Goal: Task Accomplishment & Management: Manage account settings

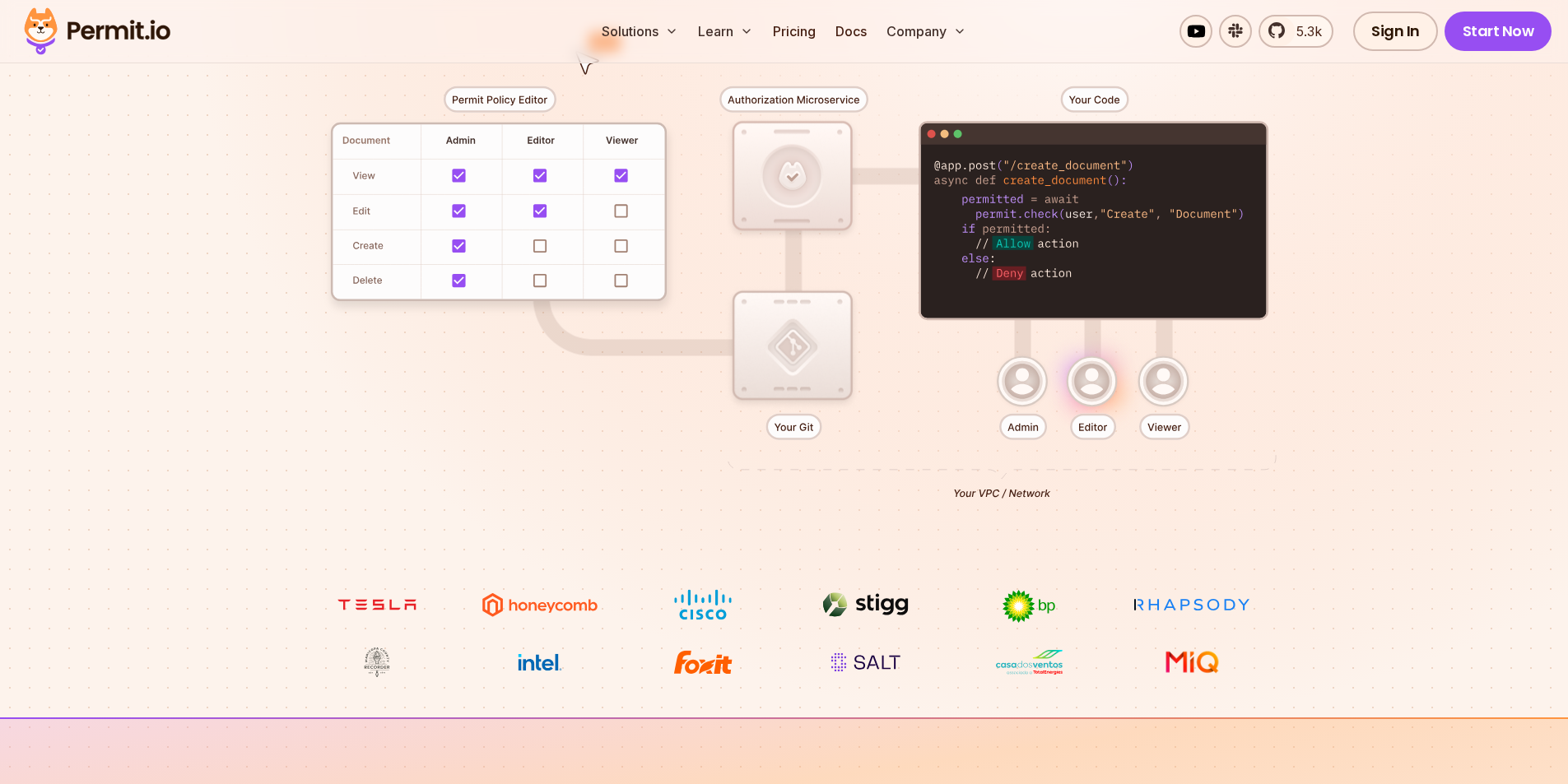
scroll to position [411, 0]
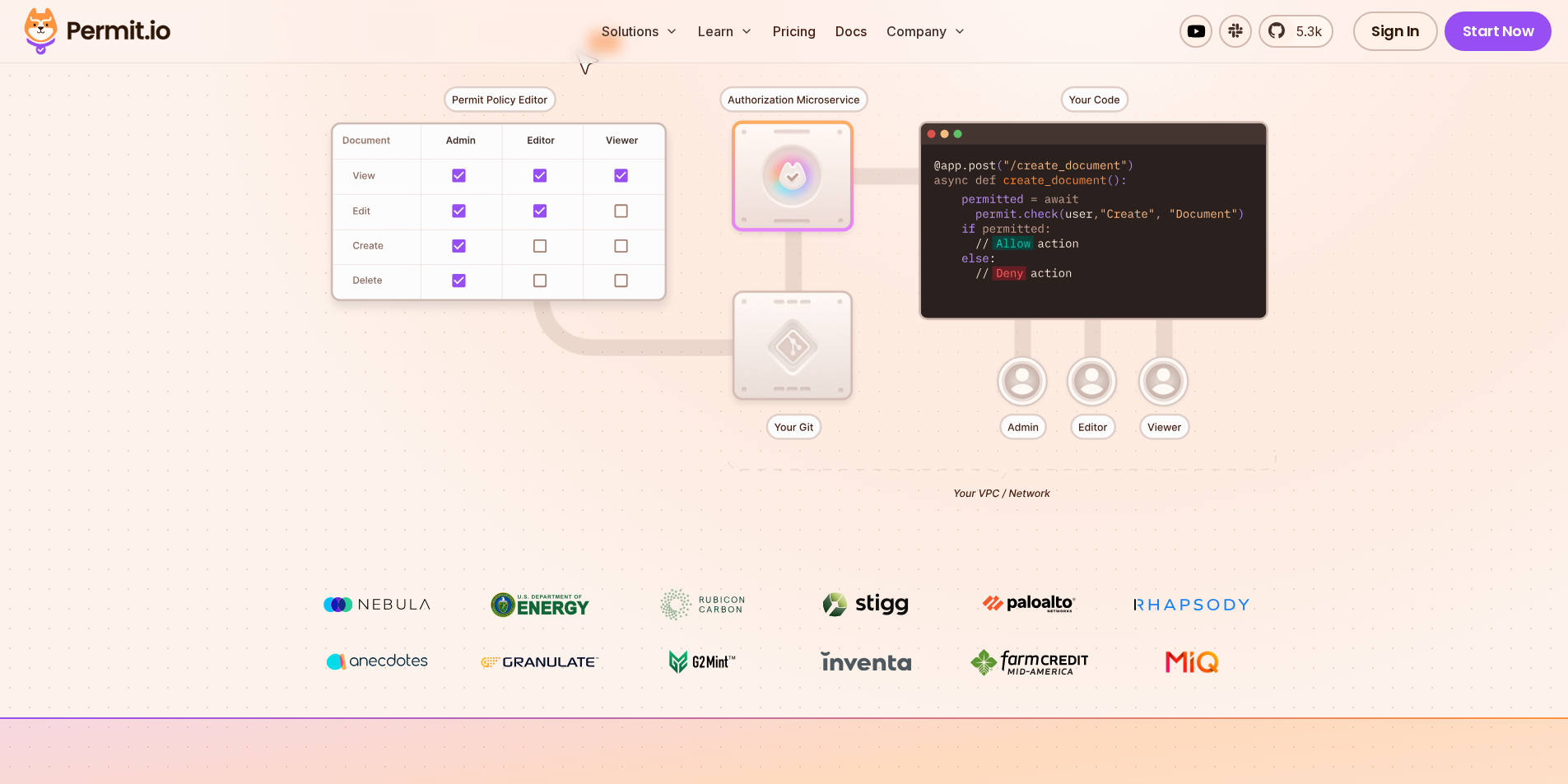
click at [1354, 299] on div at bounding box center [784, 286] width 1152 height 605
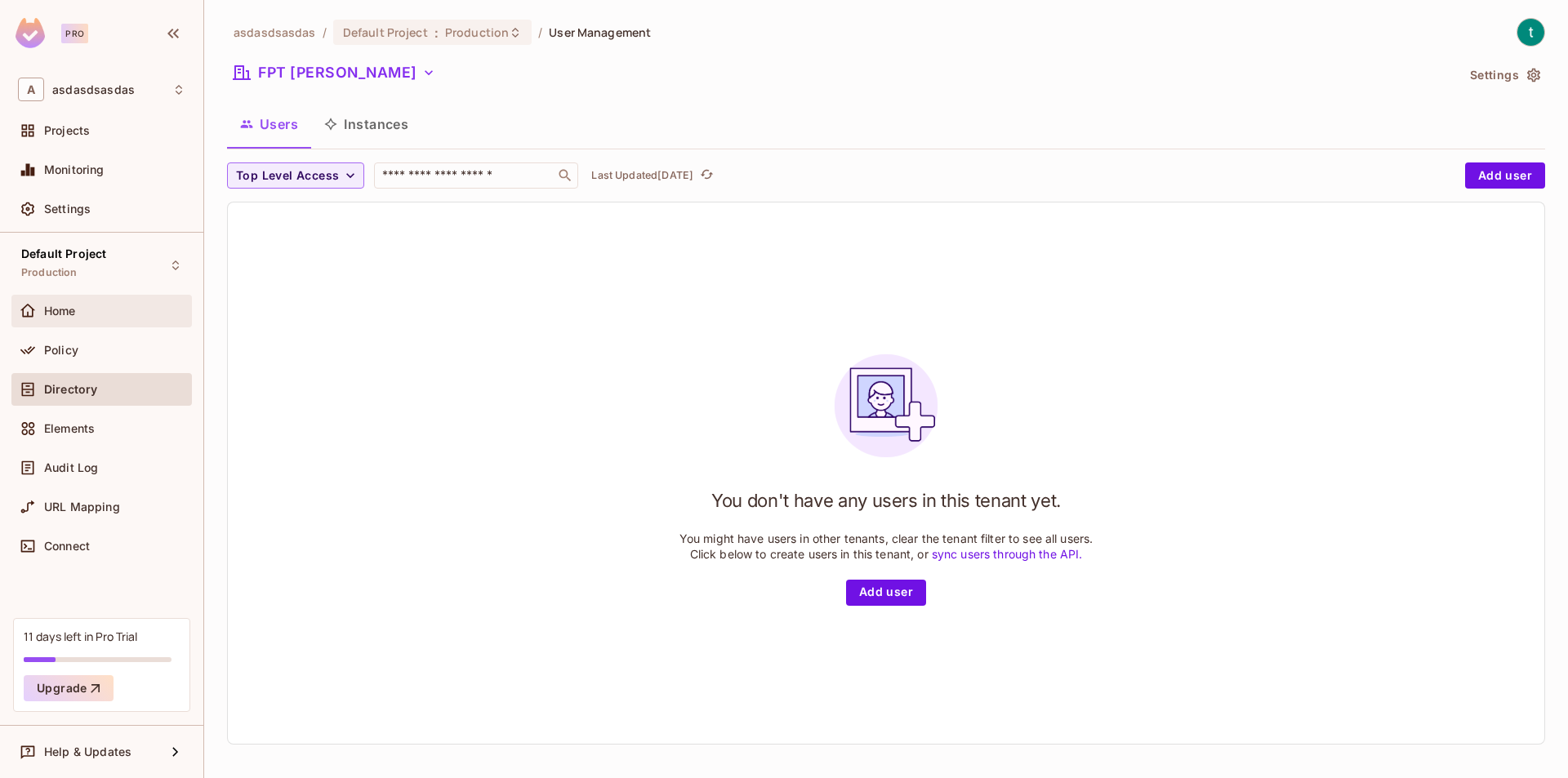
click at [85, 316] on div "Home" at bounding box center [114, 311] width 141 height 13
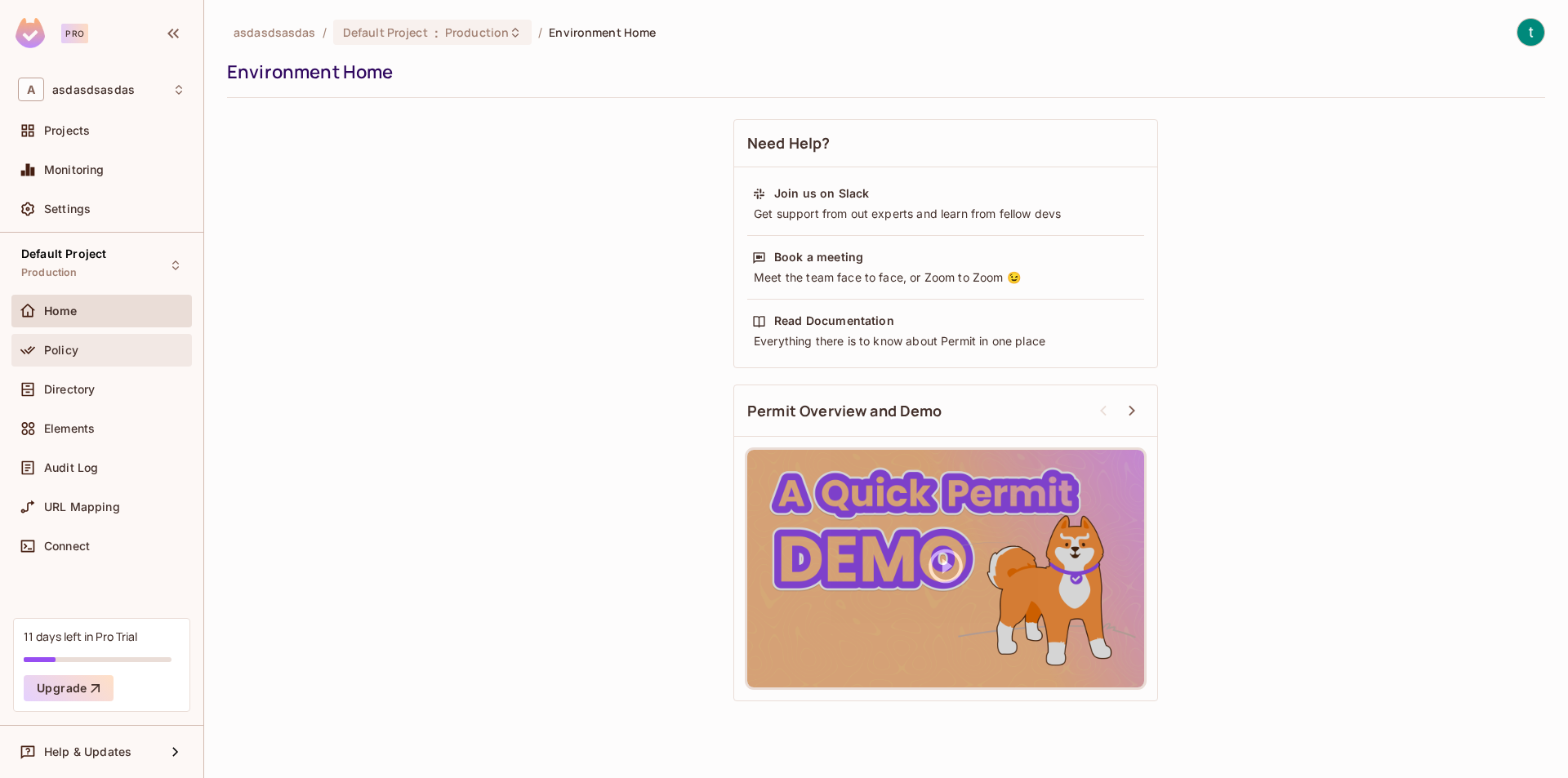
click at [92, 350] on div "Policy" at bounding box center [114, 351] width 141 height 13
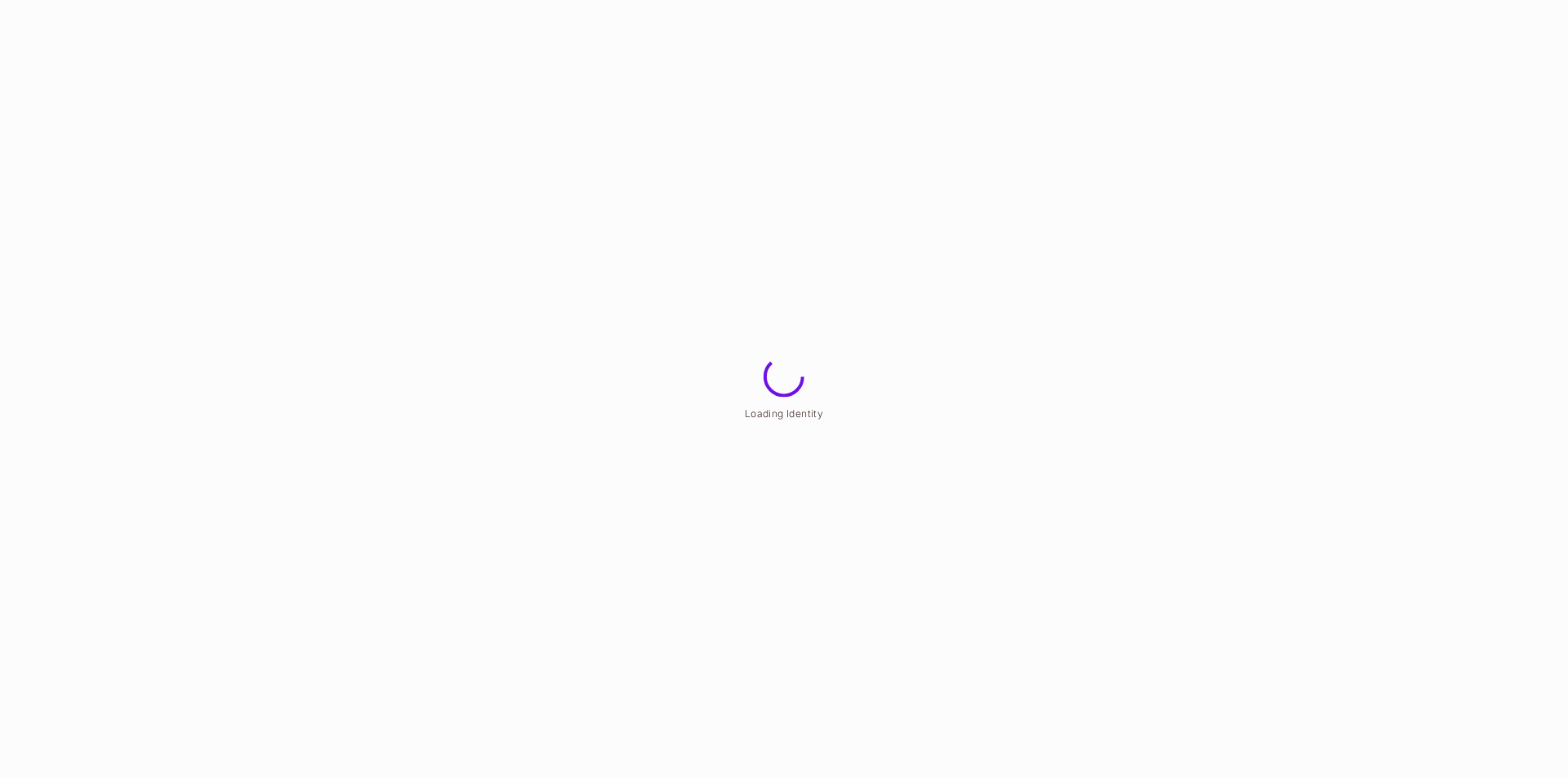
click at [97, 0] on html "Loading Identity" at bounding box center [784, 0] width 1568 height 0
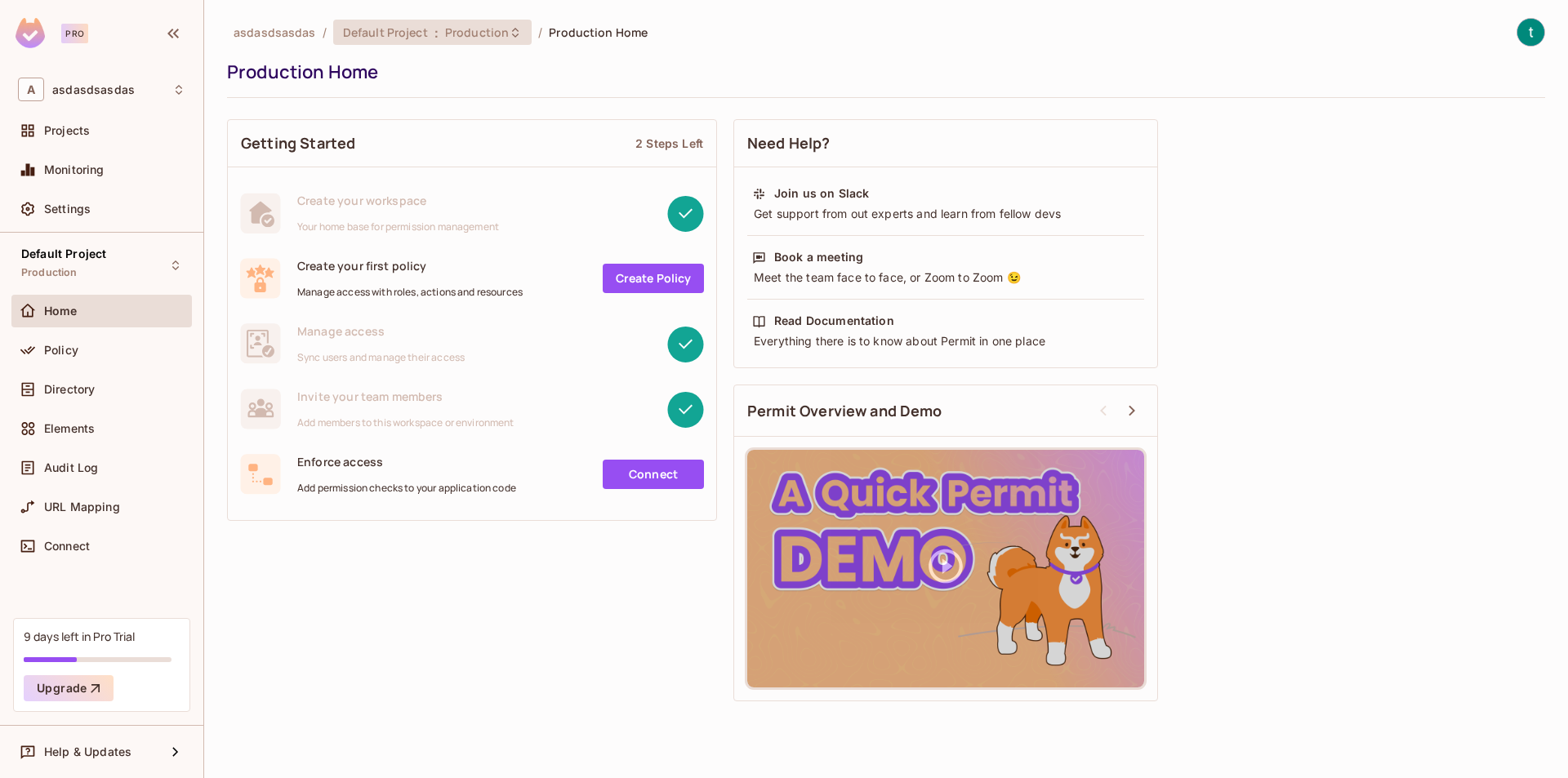
click at [500, 34] on span "Production" at bounding box center [477, 33] width 63 height 15
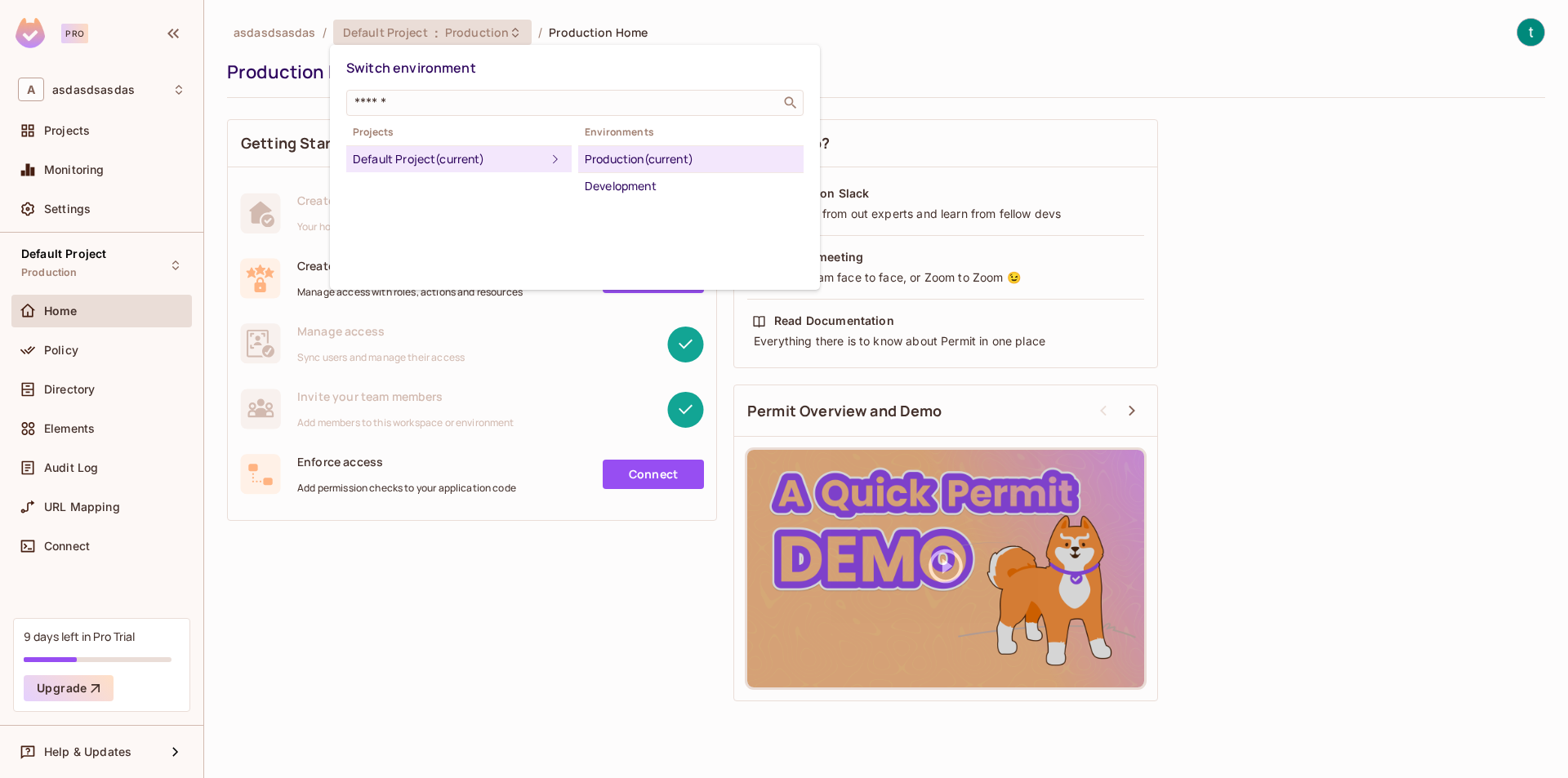
click at [500, 34] on div at bounding box center [784, 389] width 1568 height 778
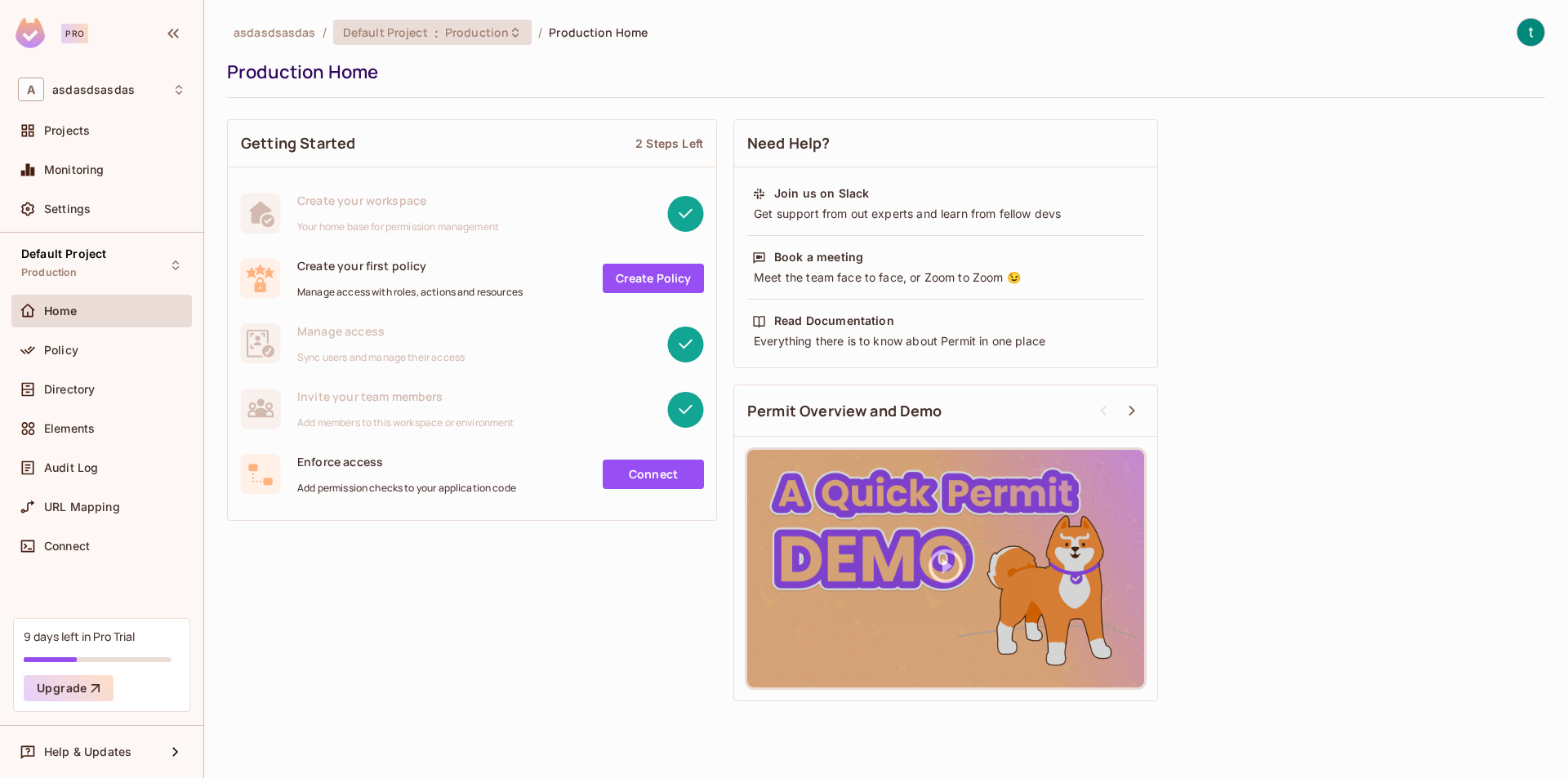
click at [500, 34] on span "Production" at bounding box center [477, 33] width 63 height 15
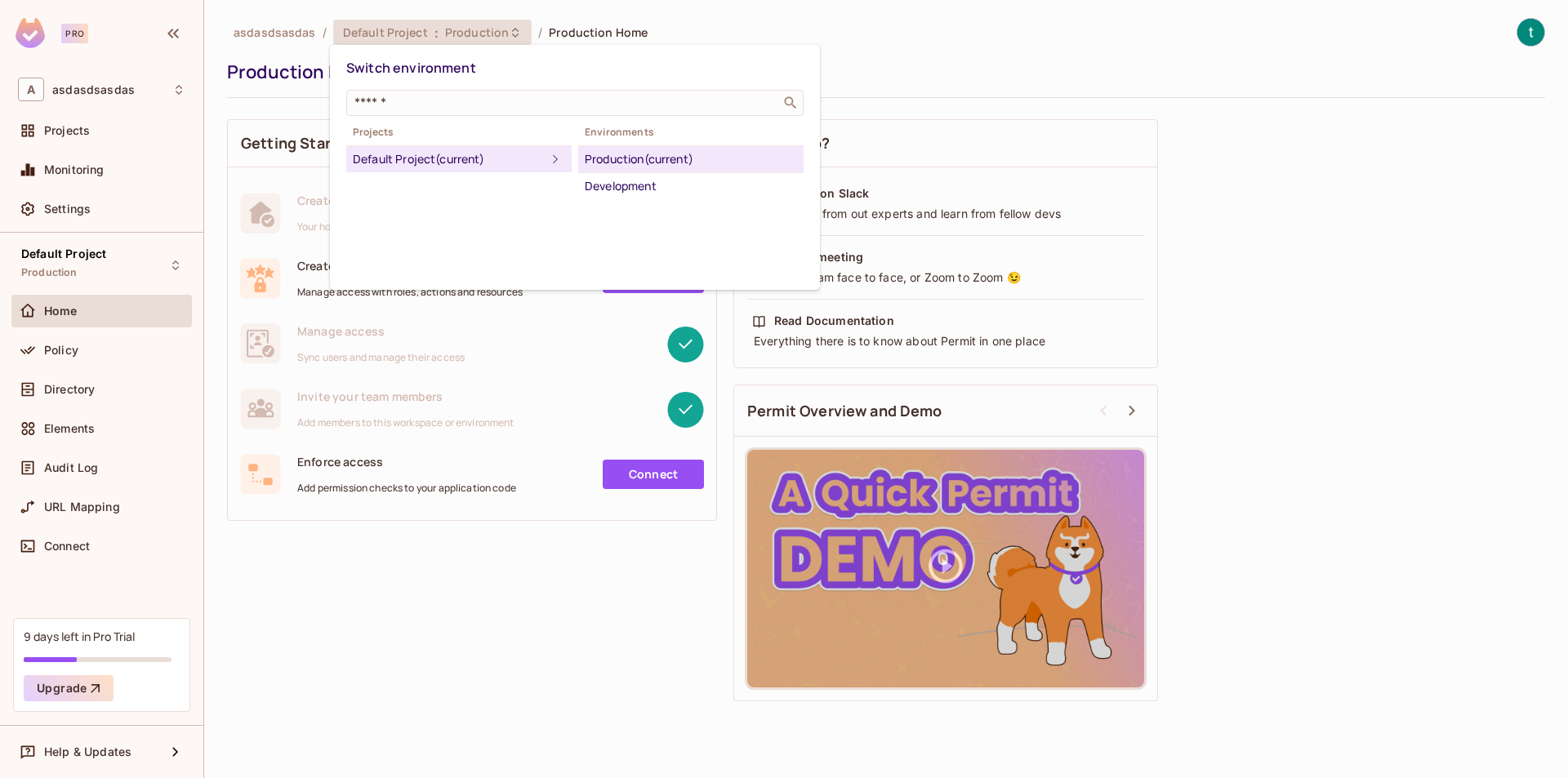
click at [500, 34] on div at bounding box center [784, 389] width 1568 height 778
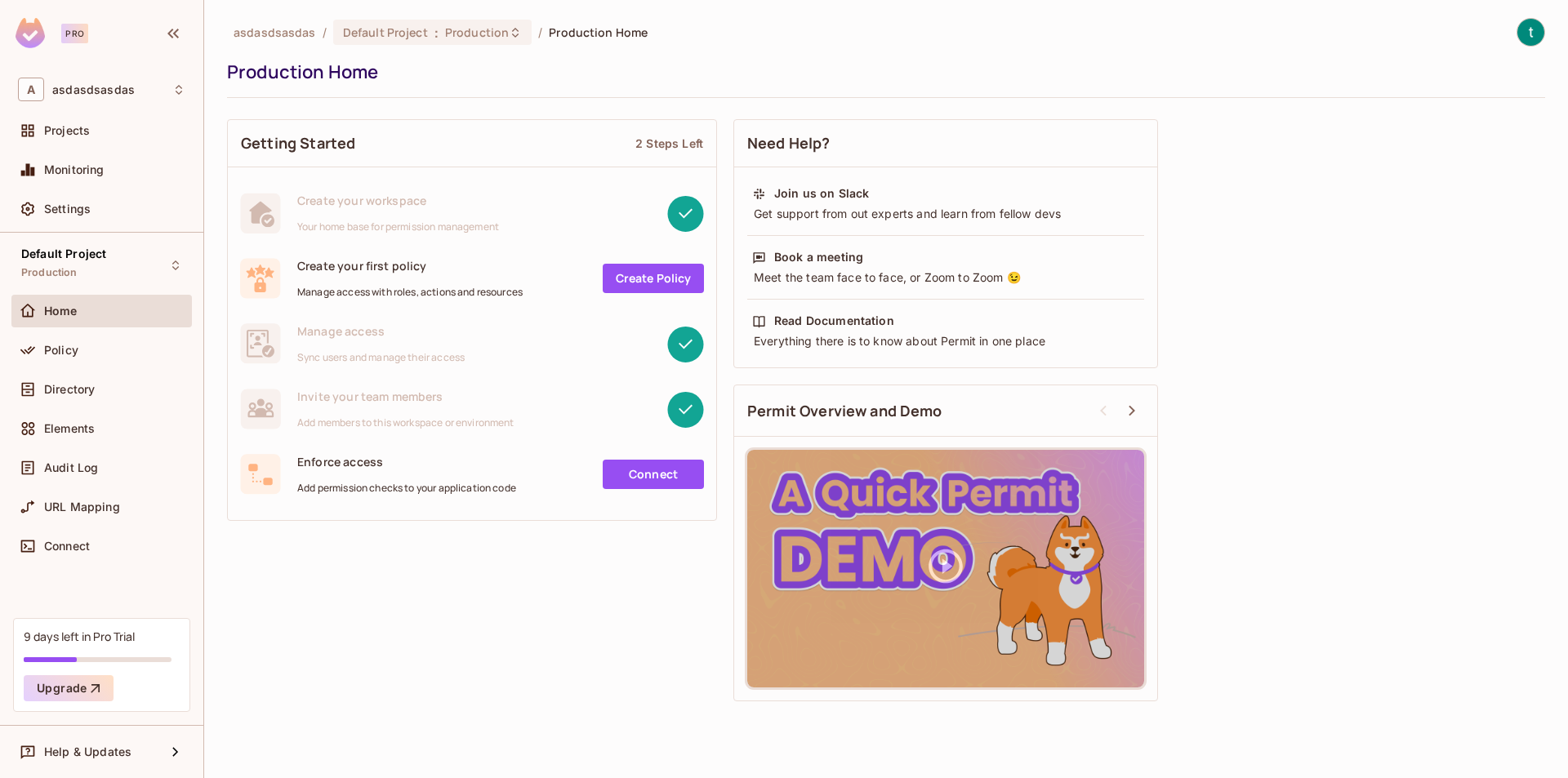
click at [533, 63] on div "Production Home" at bounding box center [882, 72] width 1310 height 25
click at [91, 212] on div "Settings" at bounding box center [114, 209] width 141 height 13
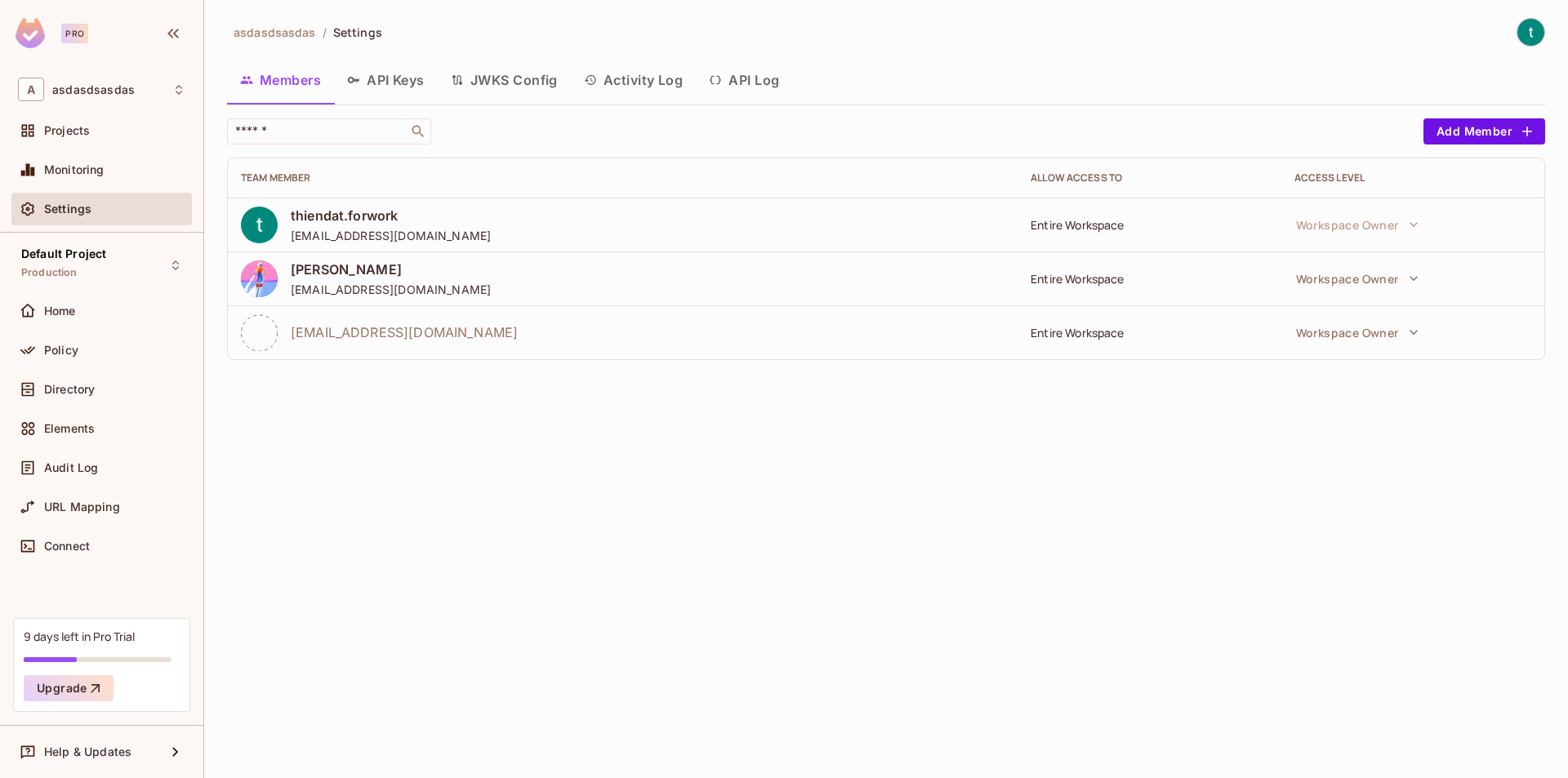
click at [908, 492] on div "asdasdsasdas / Settings Members API Keys JWKS Config Activity Log API Log ​ Add…" at bounding box center [886, 389] width 1364 height 778
click at [112, 97] on div "A [DEMOGRAPHIC_DATA]" at bounding box center [102, 89] width 168 height 24
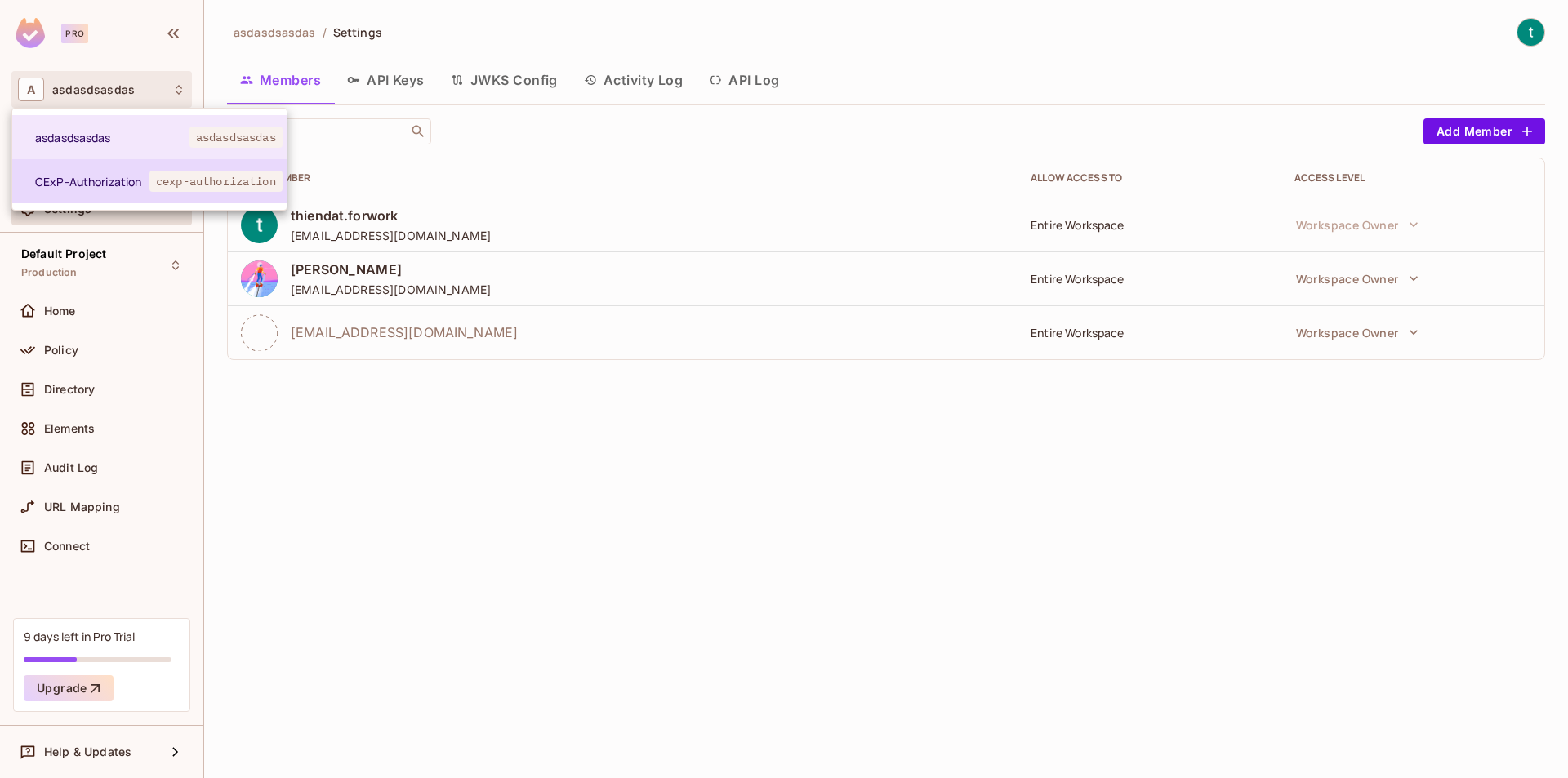
click at [123, 180] on span "CExP-Authorization" at bounding box center [92, 182] width 114 height 15
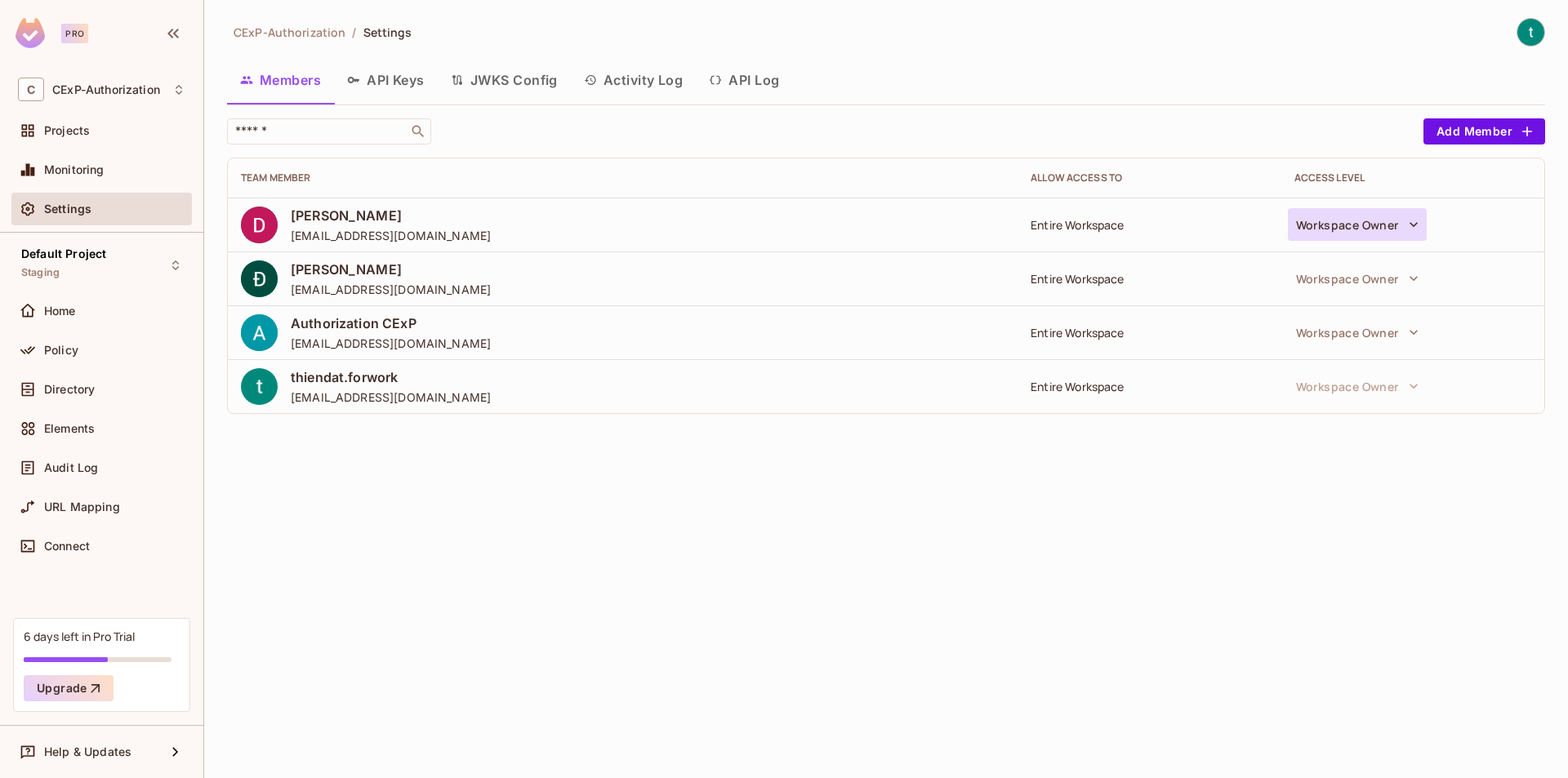
click at [1396, 224] on button "Workspace Owner" at bounding box center [1357, 224] width 139 height 33
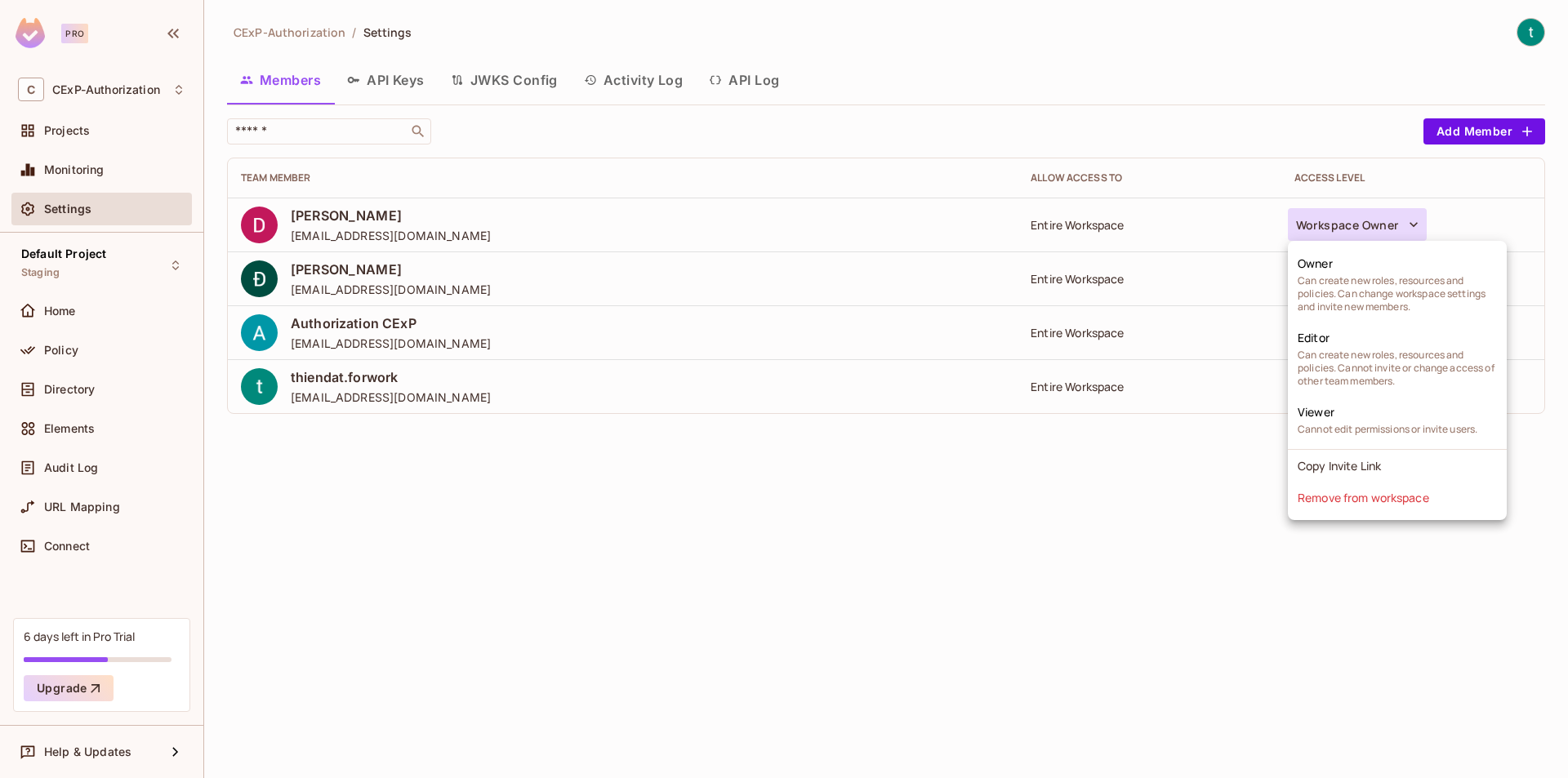
click at [1101, 466] on div at bounding box center [784, 389] width 1568 height 778
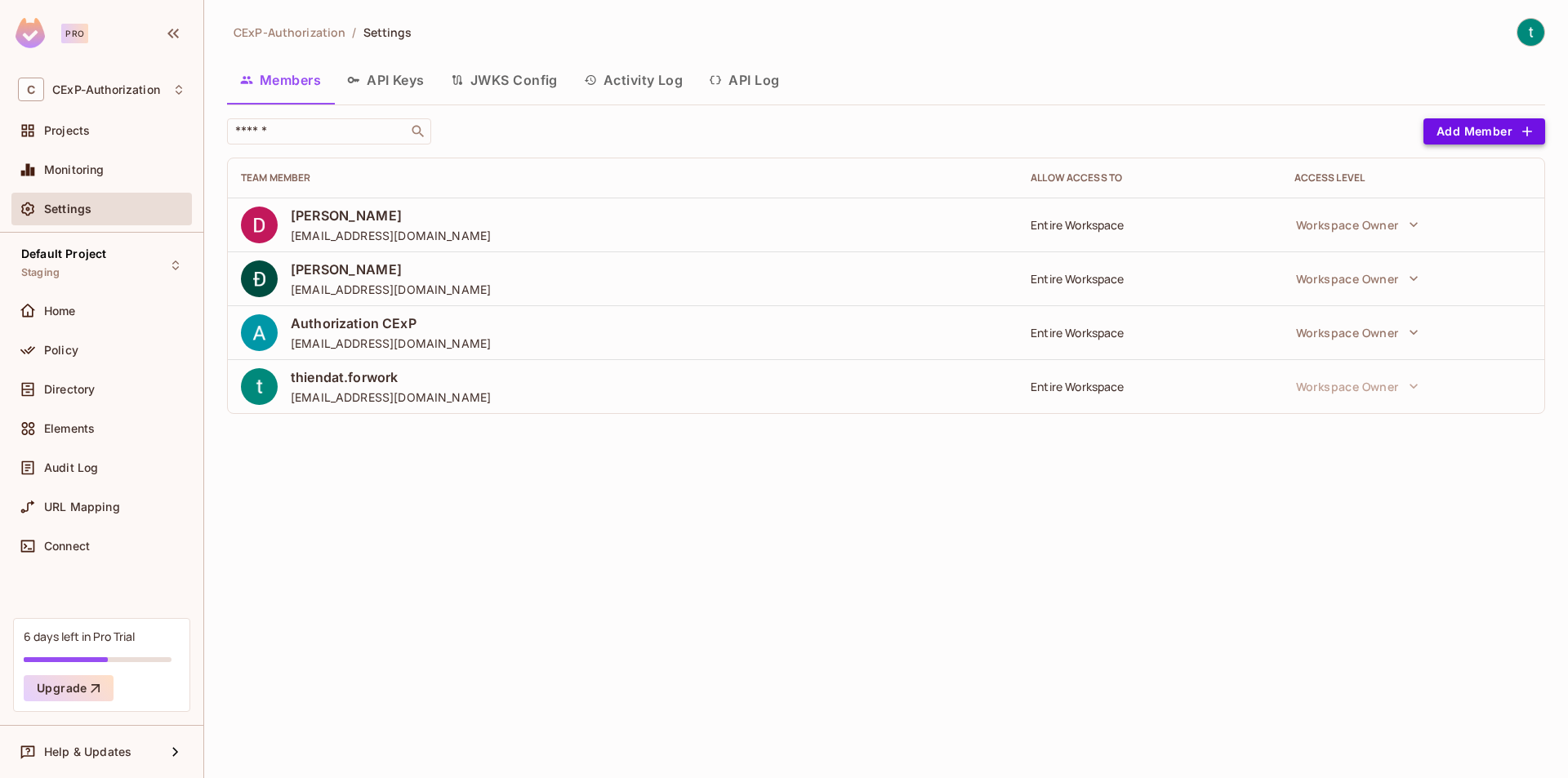
click at [1481, 131] on button "Add Member" at bounding box center [1485, 131] width 122 height 26
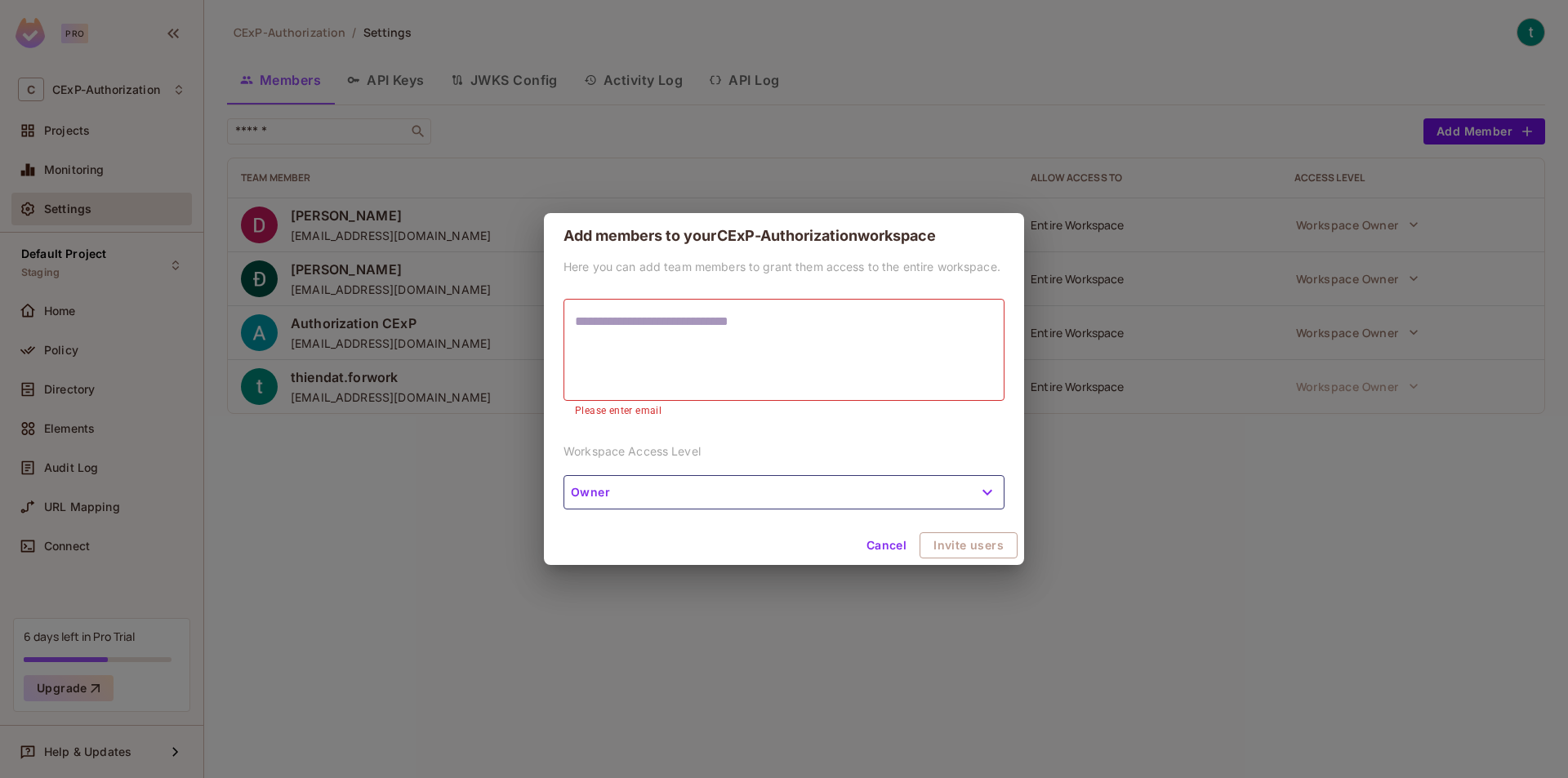
click at [471, 198] on div "Add members to your CExP-Authorization workspace Here you can add team members …" at bounding box center [784, 389] width 1568 height 778
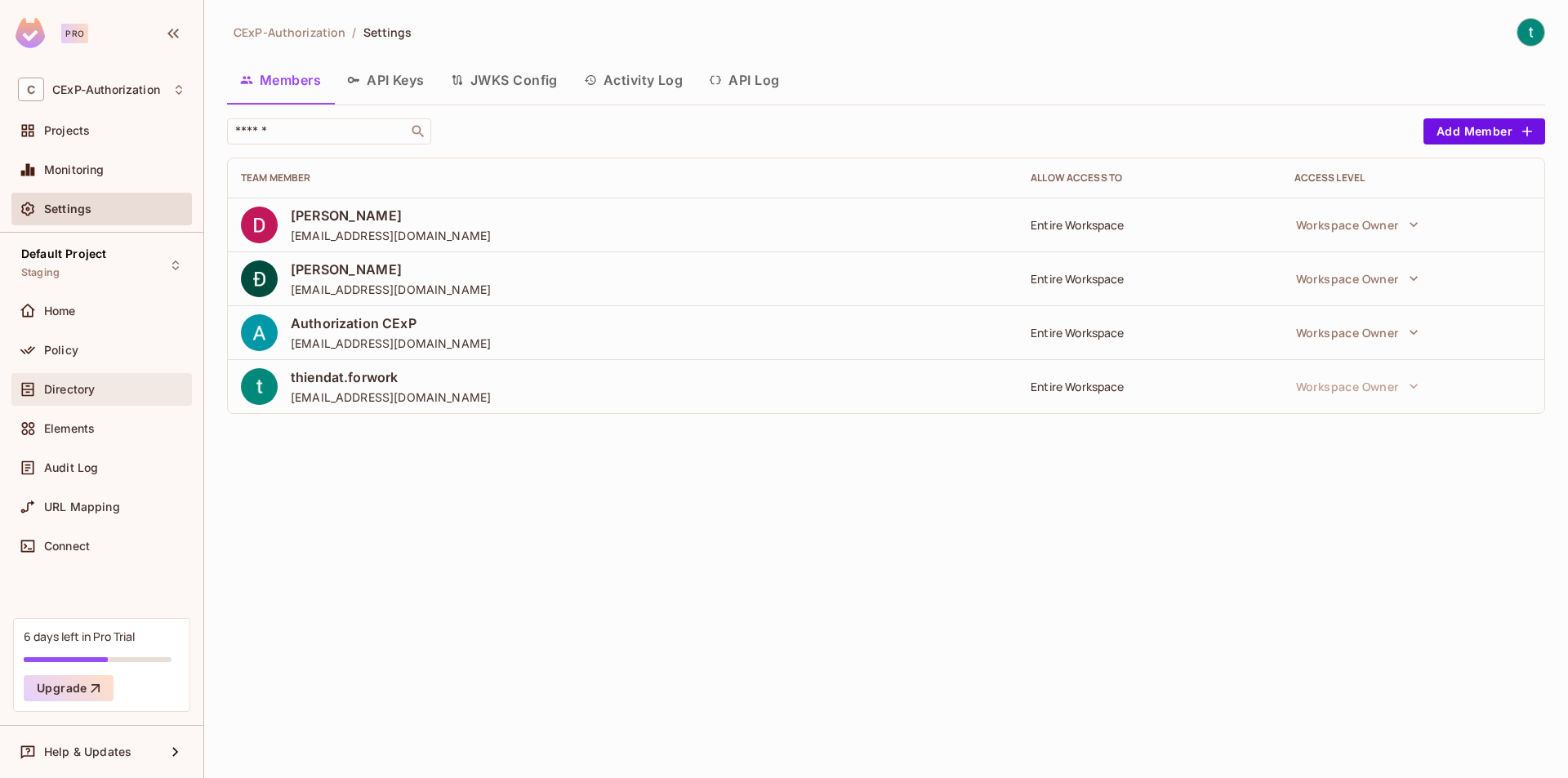
click at [56, 384] on span "Directory" at bounding box center [69, 390] width 51 height 13
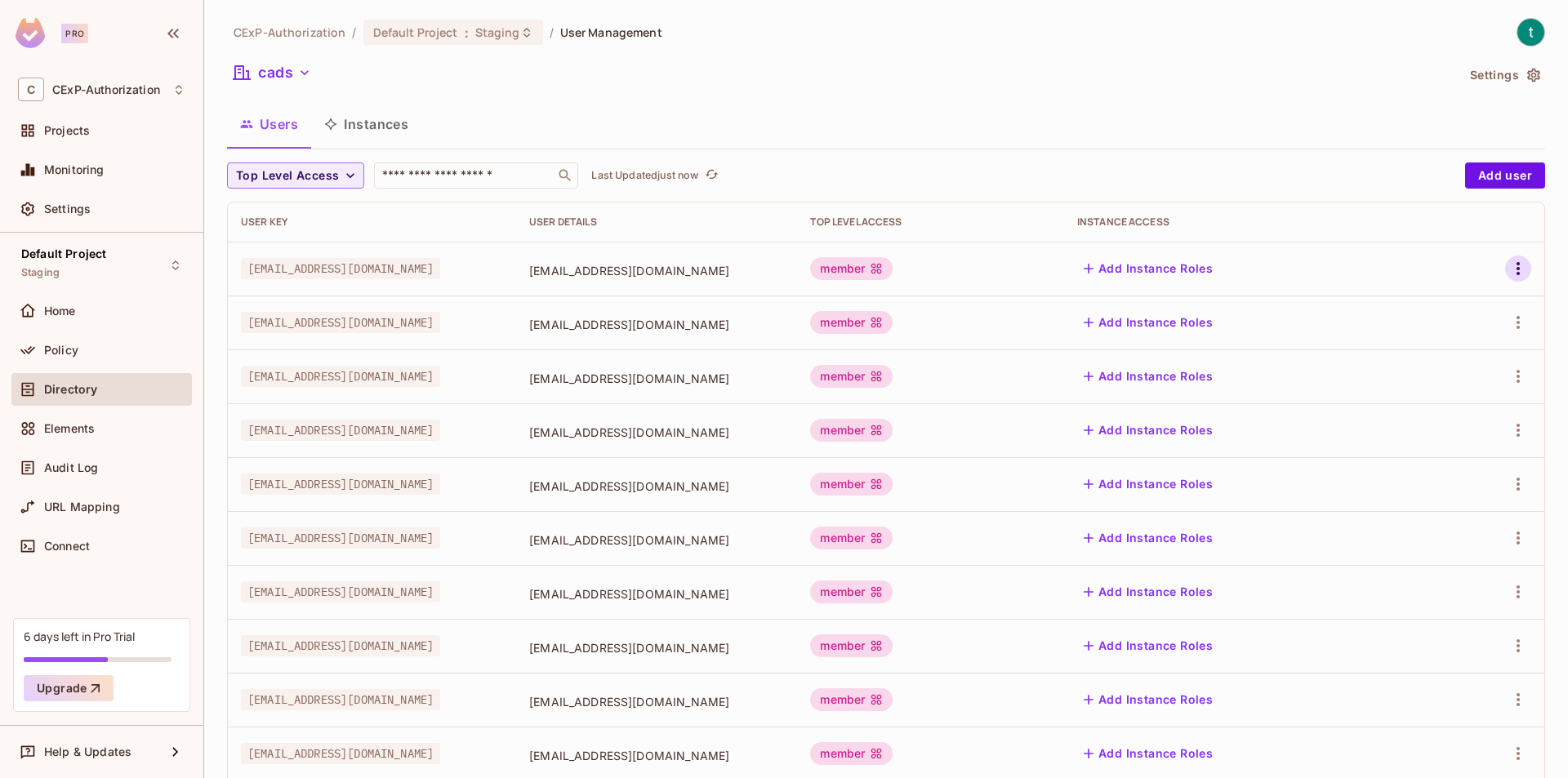
click at [1511, 263] on icon "button" at bounding box center [1518, 268] width 19 height 19
click at [1478, 181] on div at bounding box center [784, 389] width 1568 height 778
click at [1487, 173] on button "Add user" at bounding box center [1506, 175] width 81 height 26
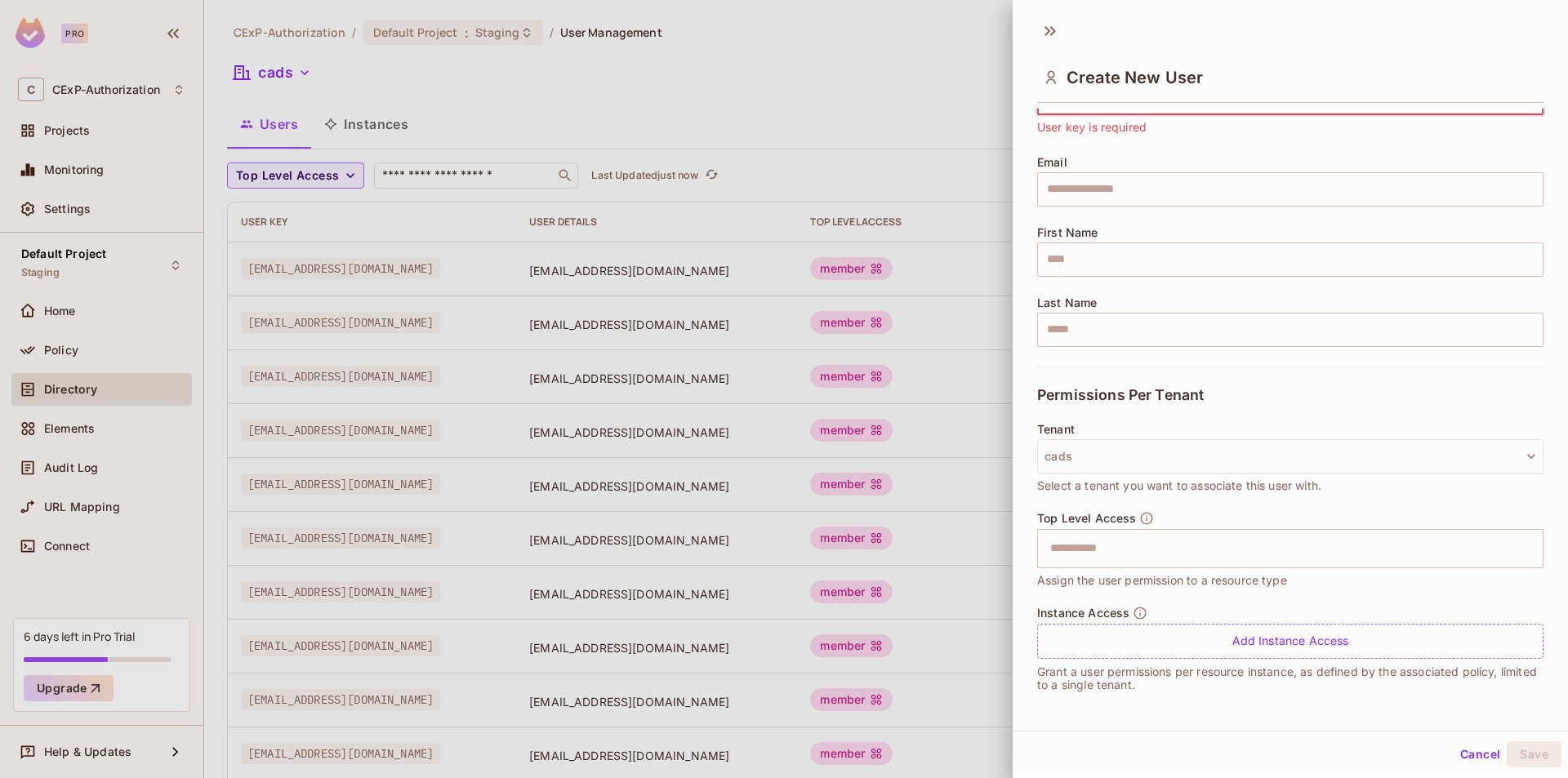
scroll to position [91, 0]
click at [1211, 456] on button "cads" at bounding box center [1290, 456] width 506 height 34
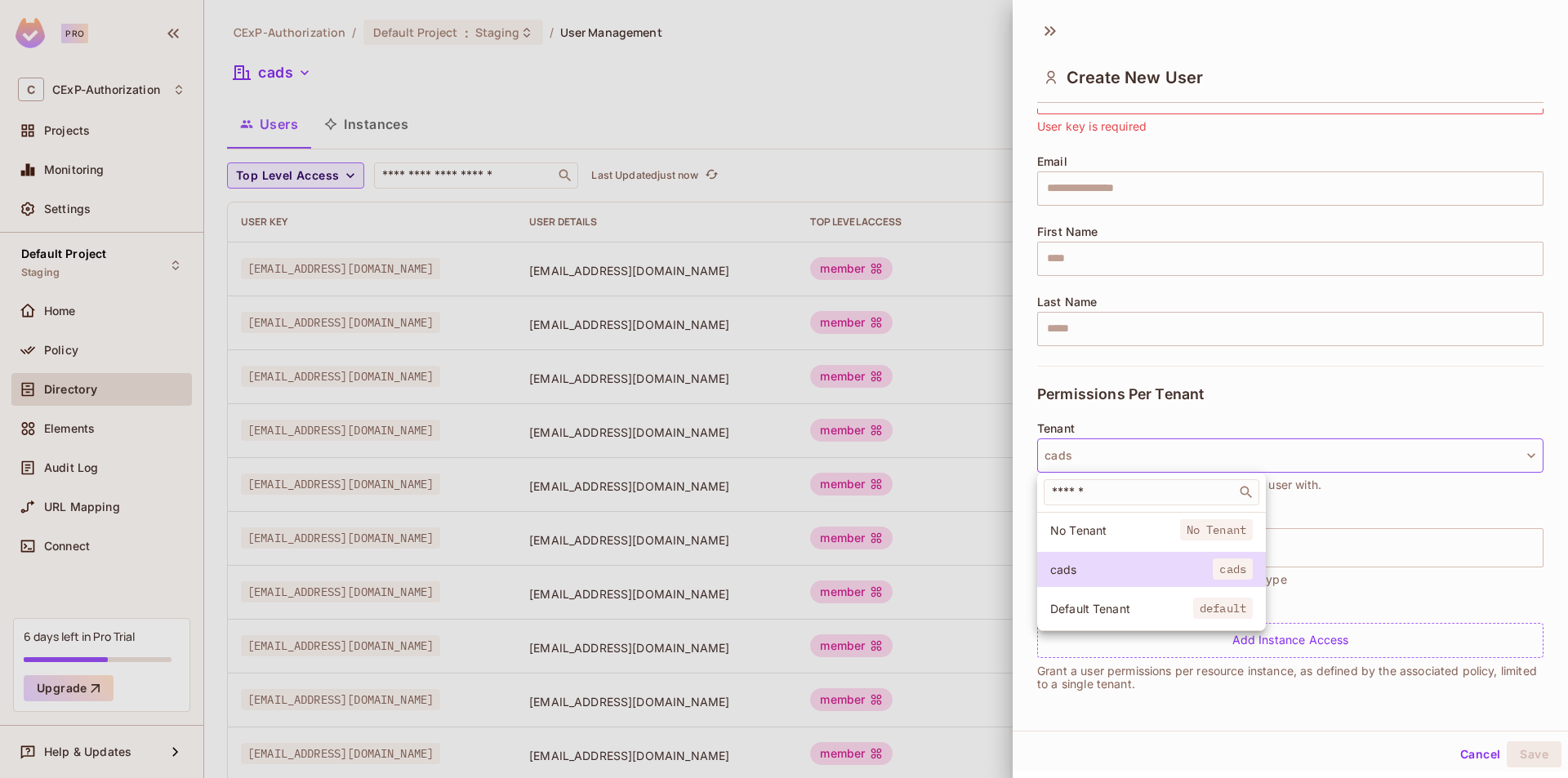
click at [1216, 455] on div at bounding box center [784, 389] width 1568 height 778
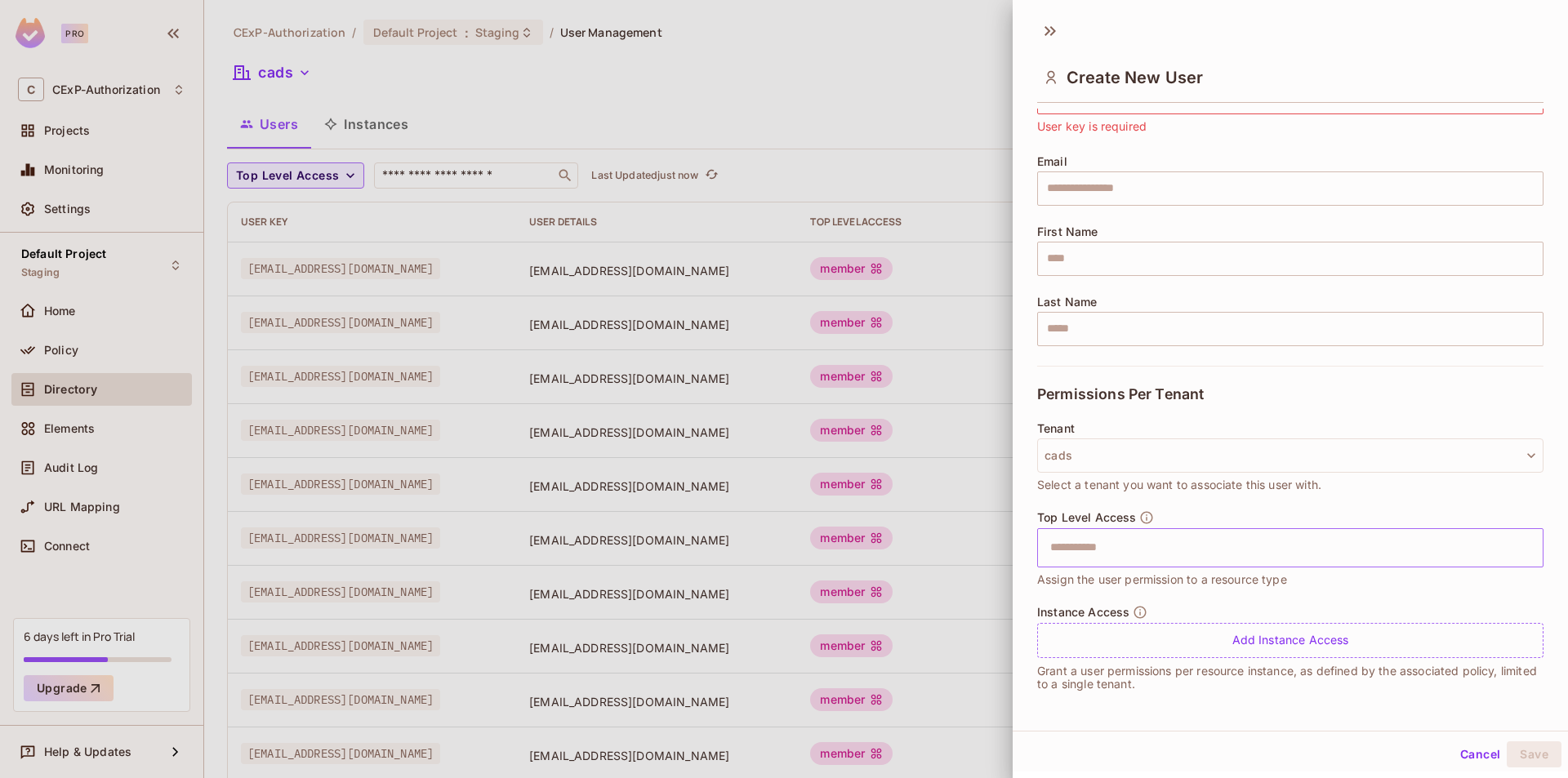
click at [1268, 545] on input "text" at bounding box center [1277, 548] width 472 height 33
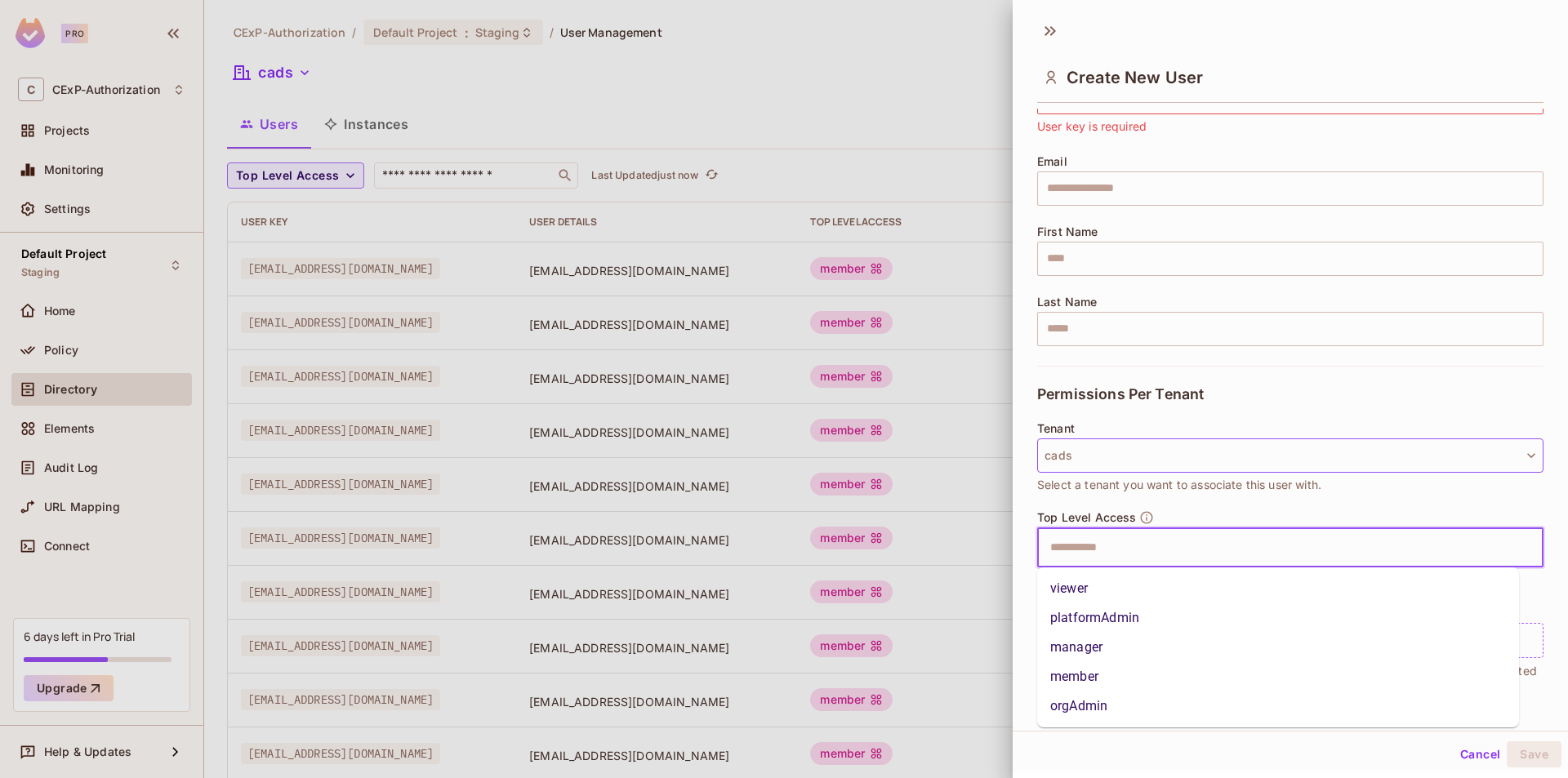
click at [1270, 450] on button "cads" at bounding box center [1290, 456] width 506 height 34
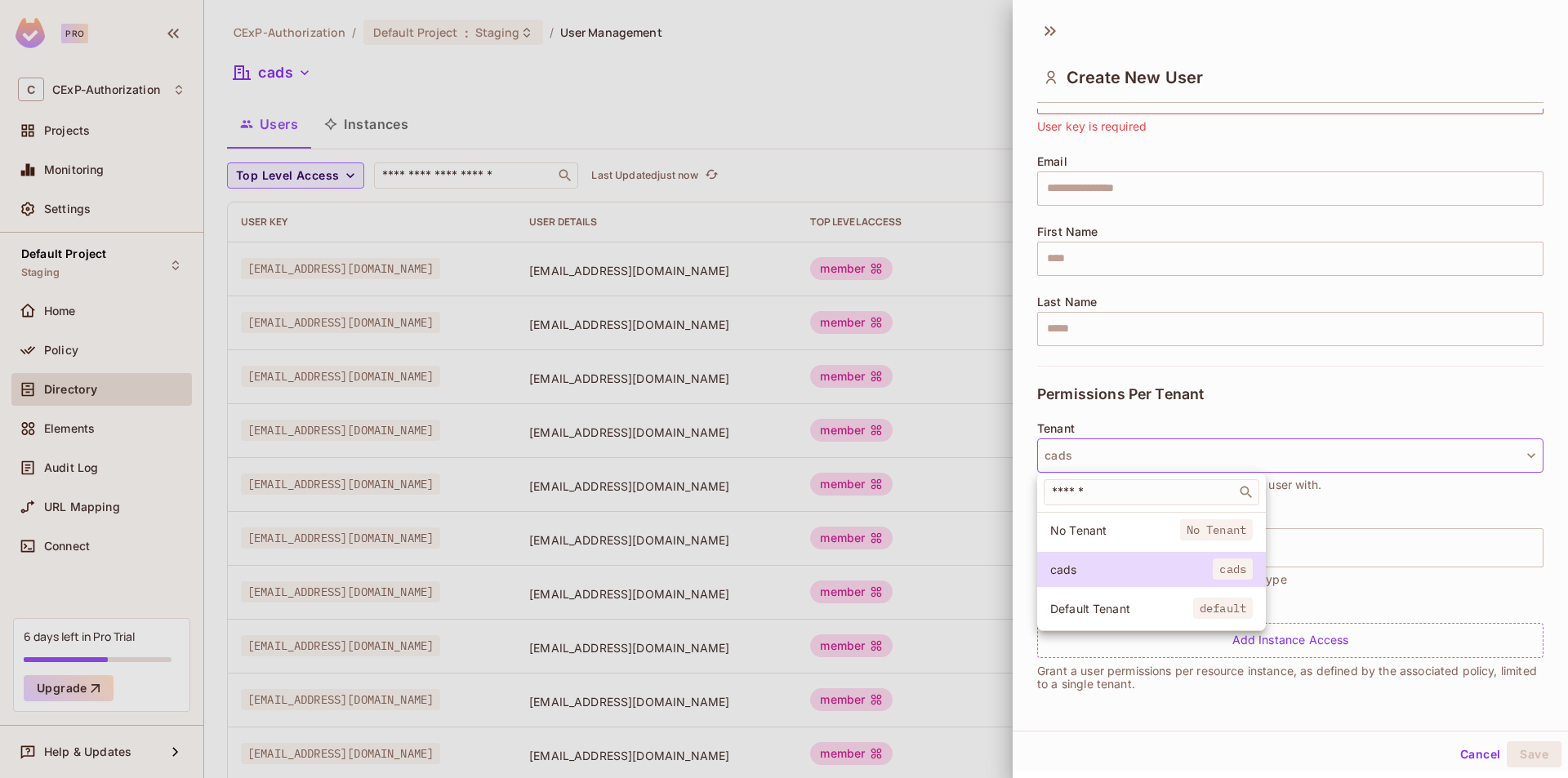
click at [1294, 457] on div at bounding box center [784, 389] width 1568 height 778
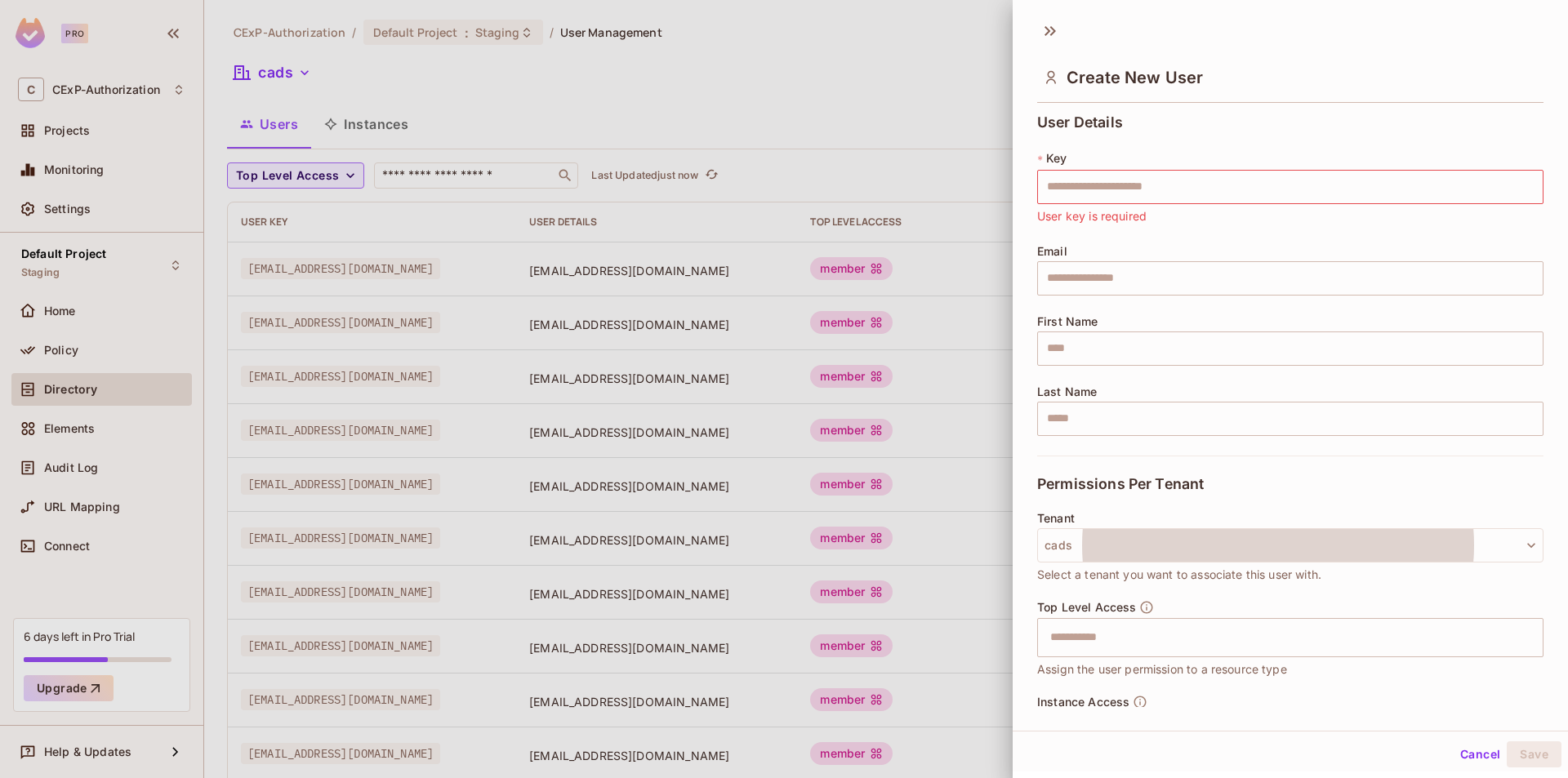
scroll to position [0, 0]
drag, startPoint x: 1125, startPoint y: 194, endPoint x: 1142, endPoint y: 189, distance: 17.7
click at [1125, 194] on input "text" at bounding box center [1290, 188] width 506 height 34
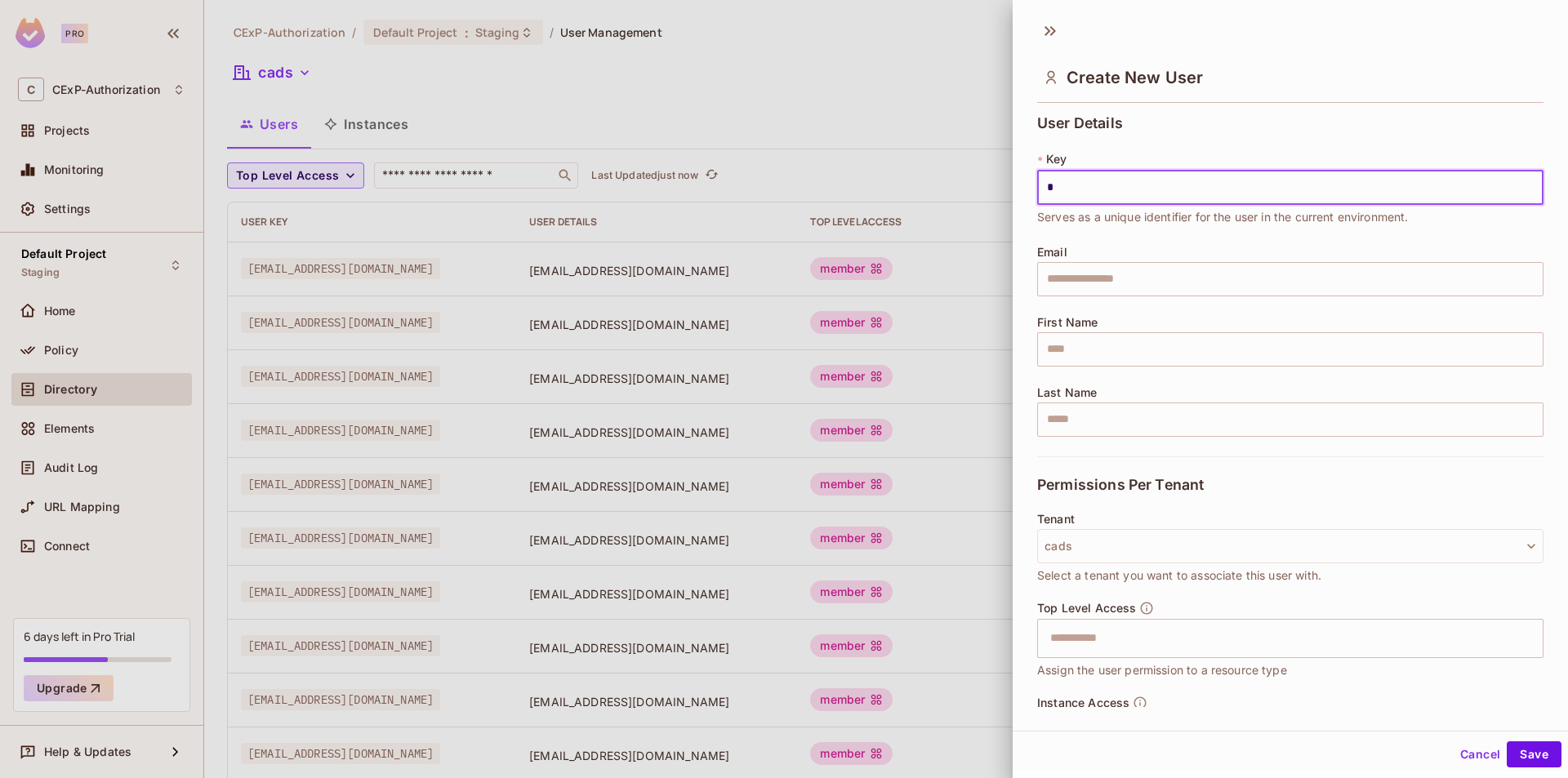
type input "*"
click at [1215, 167] on div "* Key * ​ Serves as a unique identifier for the user in the current environment." at bounding box center [1290, 189] width 506 height 75
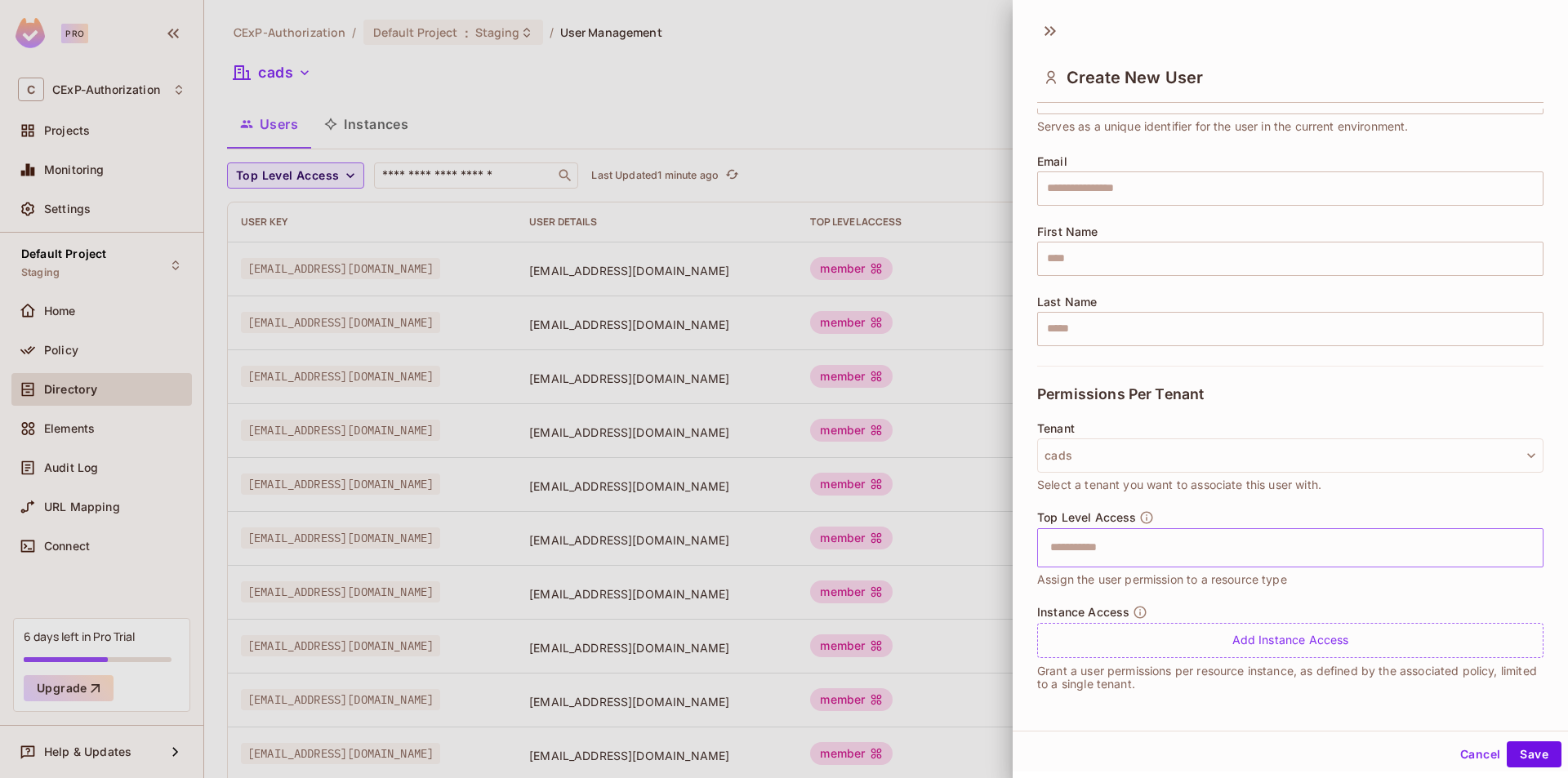
click at [1250, 539] on input "text" at bounding box center [1277, 548] width 472 height 33
click at [687, 212] on div at bounding box center [784, 389] width 1568 height 778
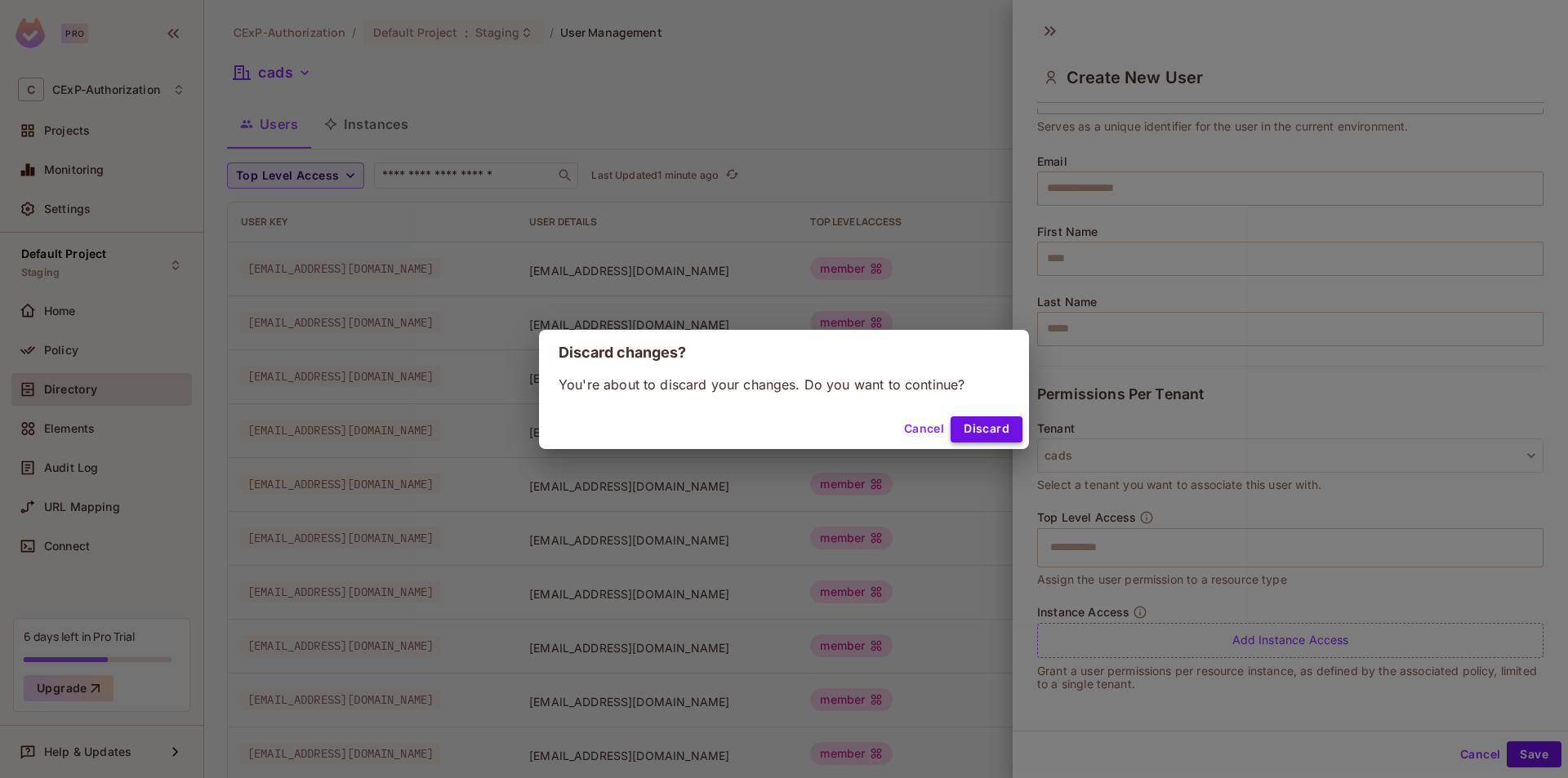
click at [971, 429] on button "Discard" at bounding box center [986, 429] width 72 height 26
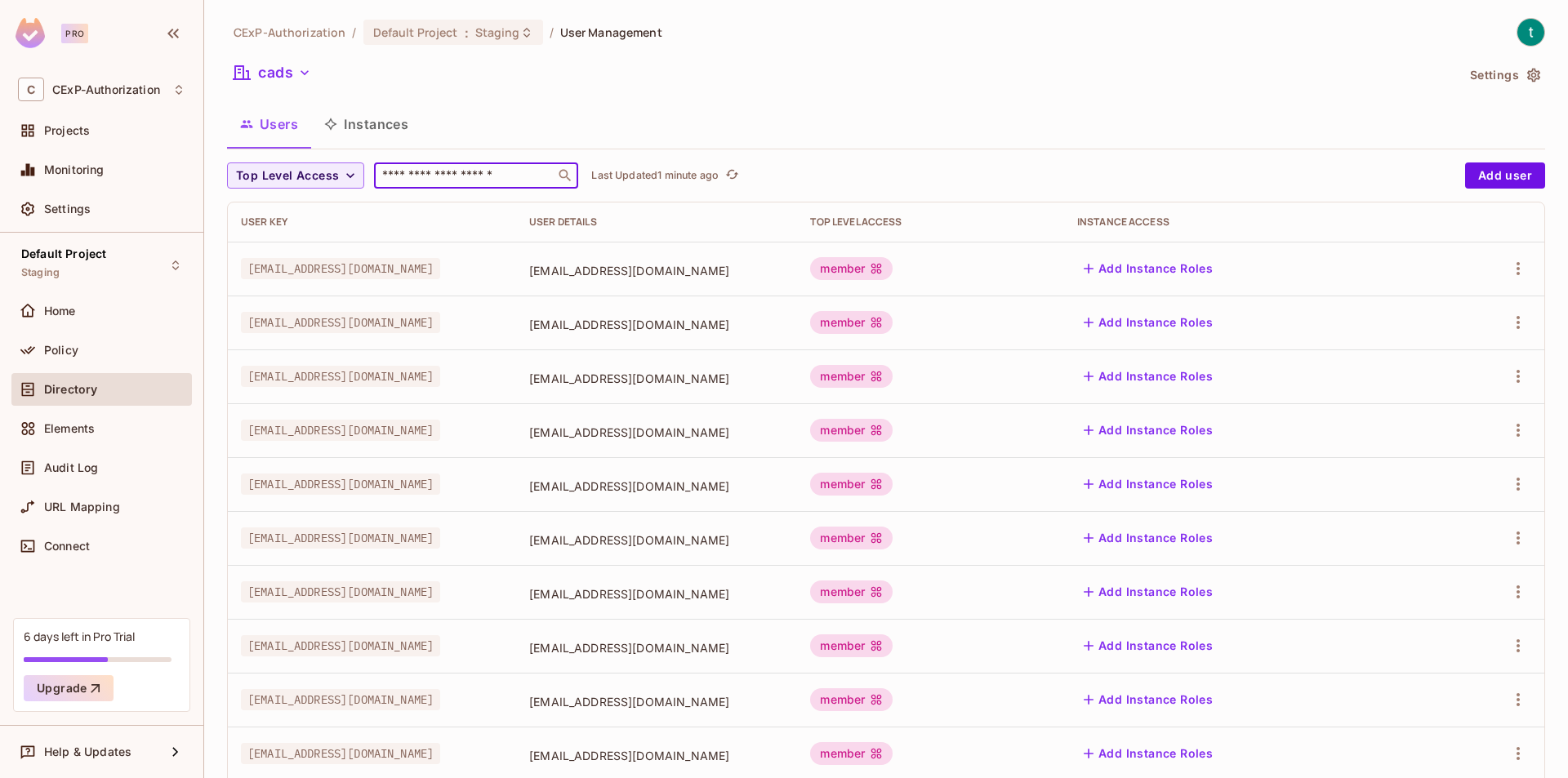
click at [525, 184] on input "text" at bounding box center [464, 175] width 172 height 16
click at [714, 146] on div "Users Instances" at bounding box center [887, 126] width 1319 height 45
click at [398, 132] on button "Instances" at bounding box center [366, 124] width 110 height 41
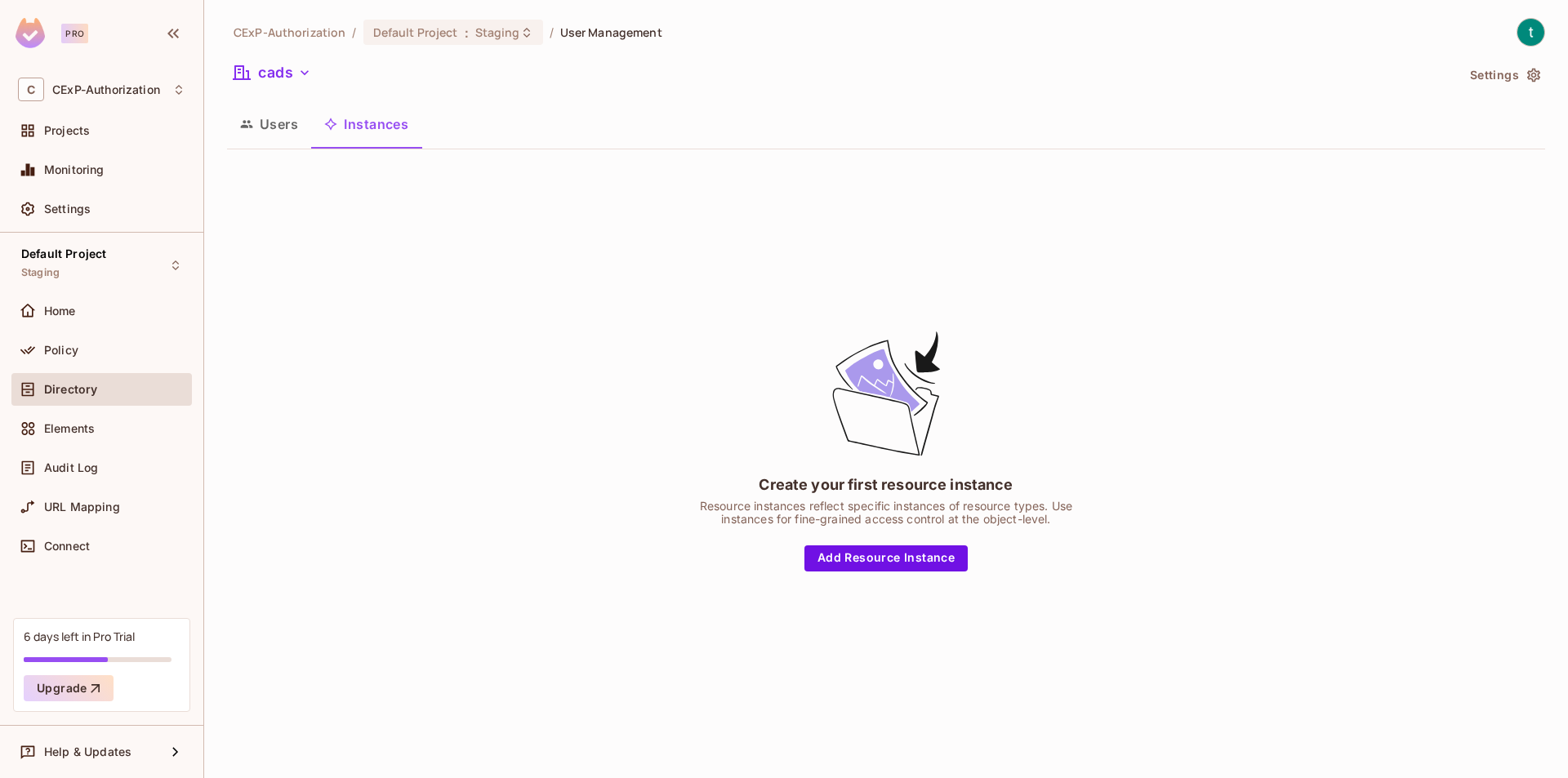
click at [285, 125] on button "Users" at bounding box center [269, 124] width 84 height 41
